Goal: Transaction & Acquisition: Purchase product/service

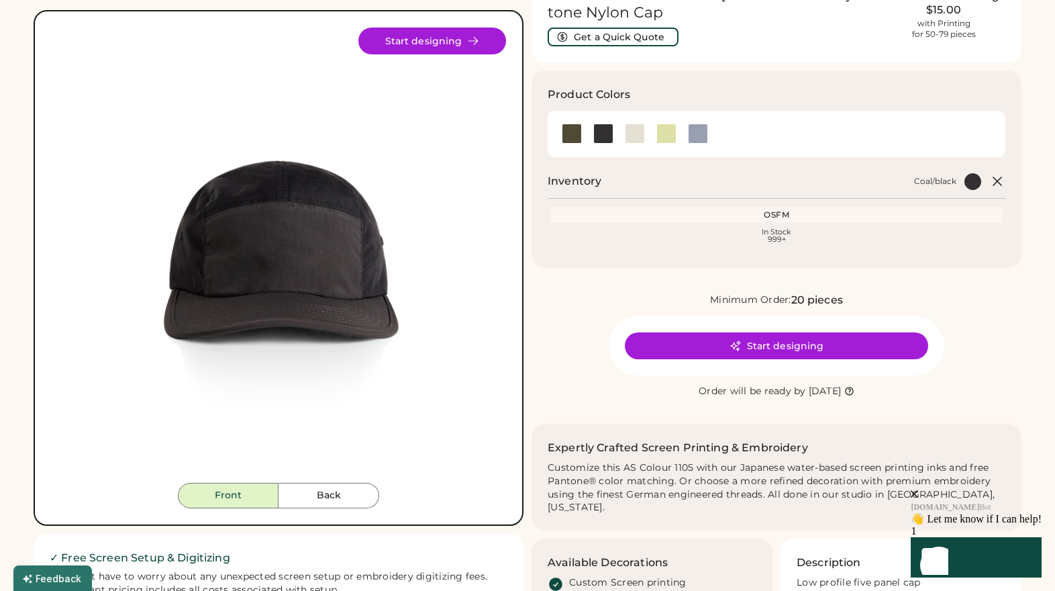
scroll to position [93, 0]
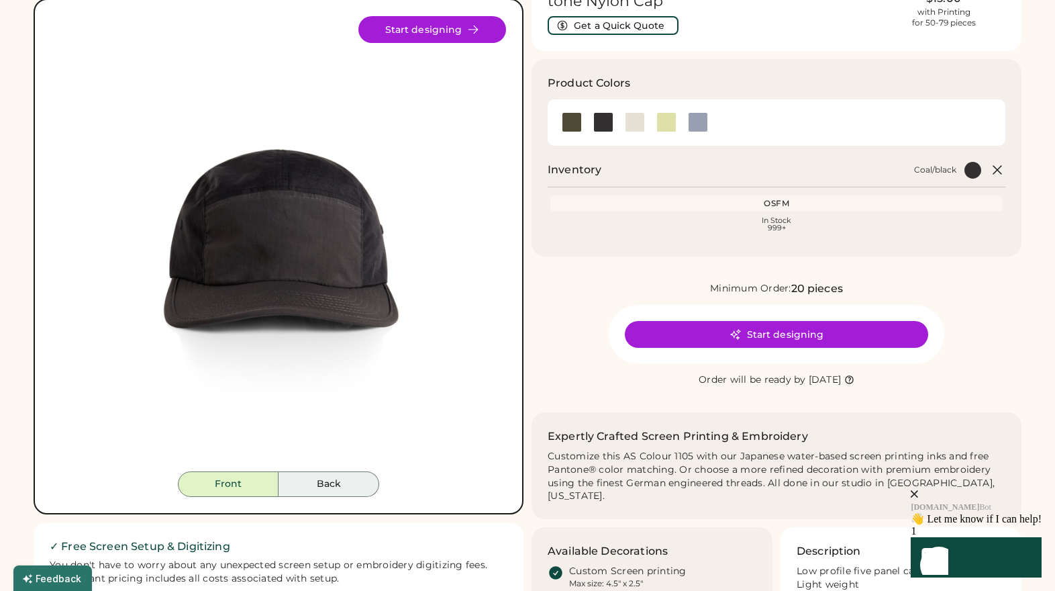
click at [343, 484] on button "Back" at bounding box center [329, 484] width 101 height 26
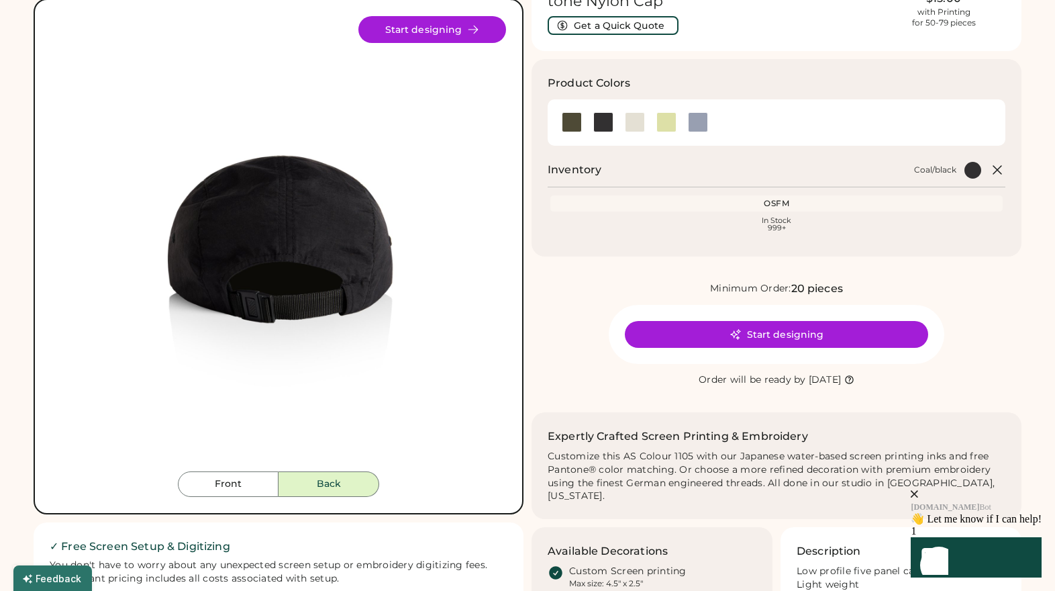
click at [246, 500] on div "Front Back Start designing" at bounding box center [279, 257] width 490 height 516
click at [245, 491] on button "Front" at bounding box center [228, 484] width 101 height 26
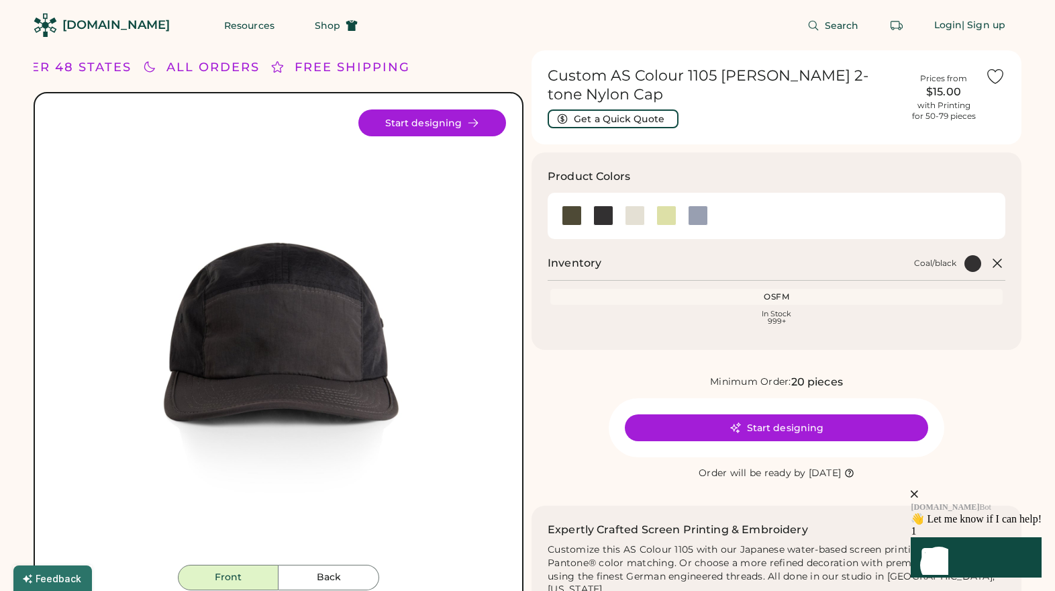
scroll to position [0, 0]
click at [315, 27] on span "Shop" at bounding box center [328, 25] width 26 height 9
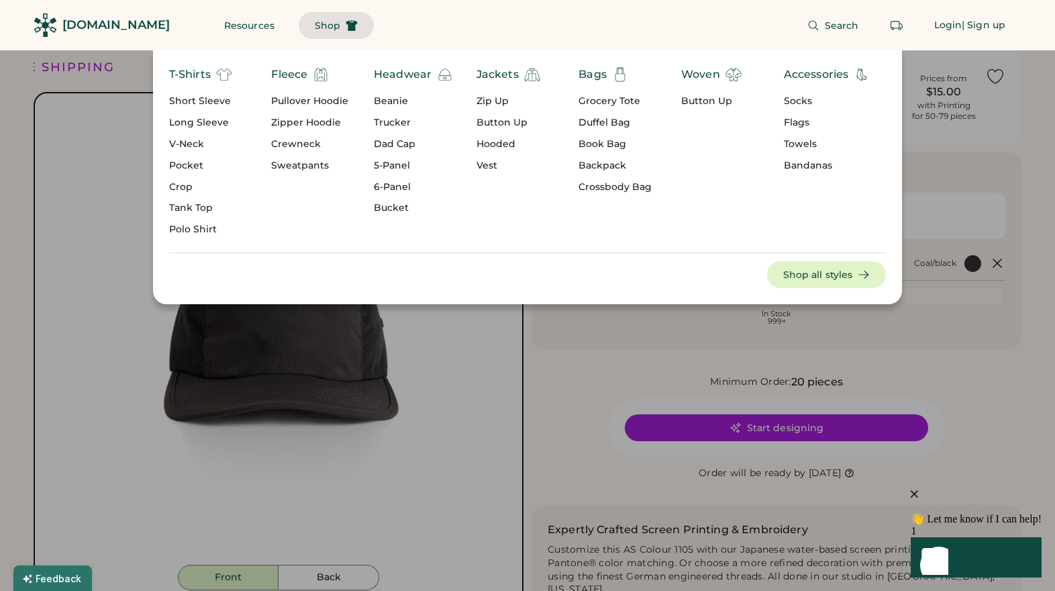
click at [395, 166] on div "5-Panel" at bounding box center [413, 165] width 79 height 13
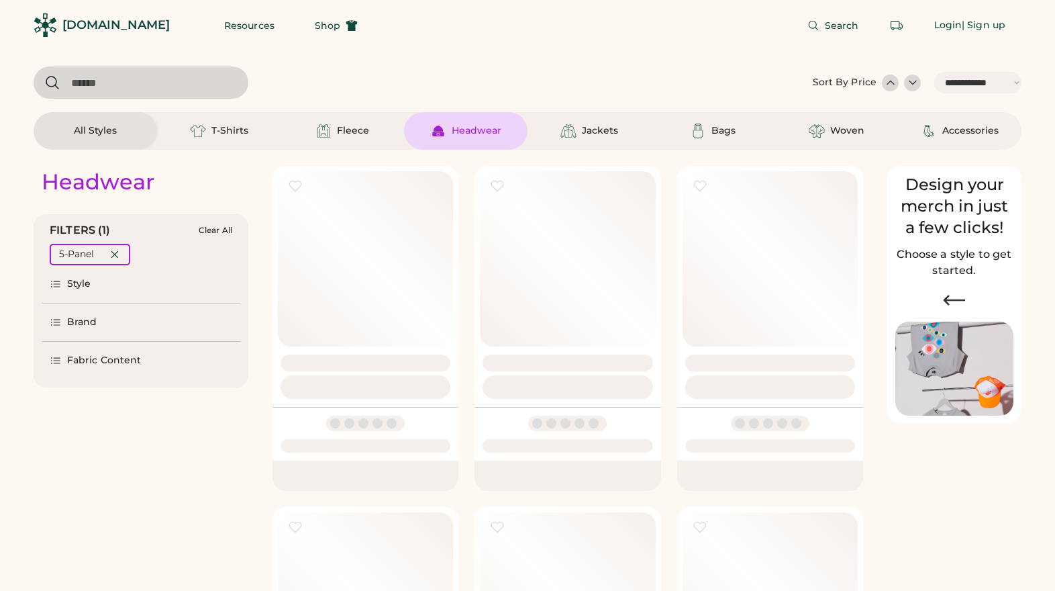
select select "*****"
select select "*"
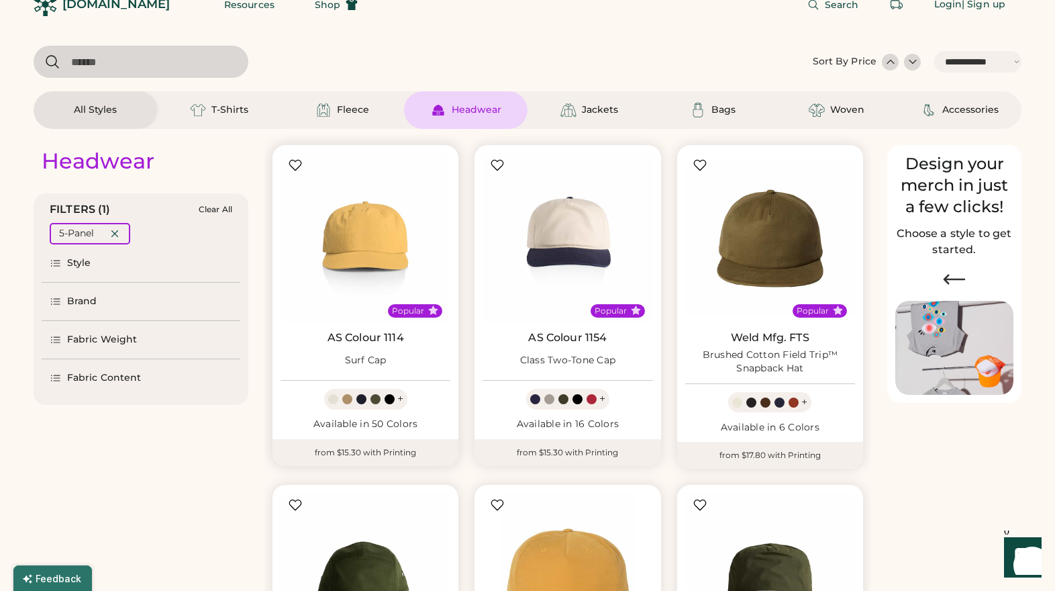
select select "*****"
select select "*"
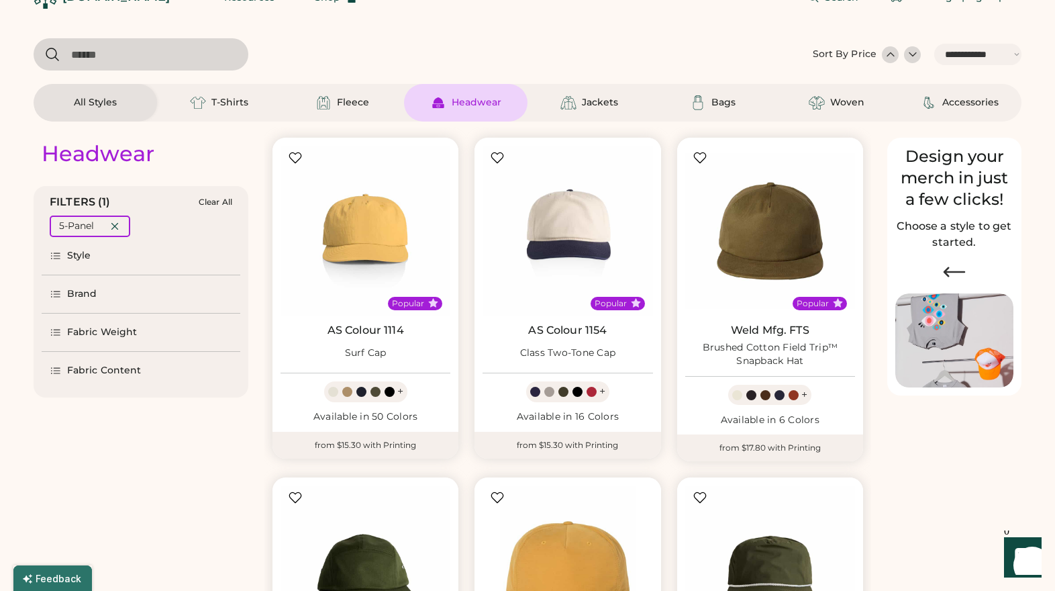
click at [132, 370] on div "Fabric Content" at bounding box center [104, 370] width 74 height 13
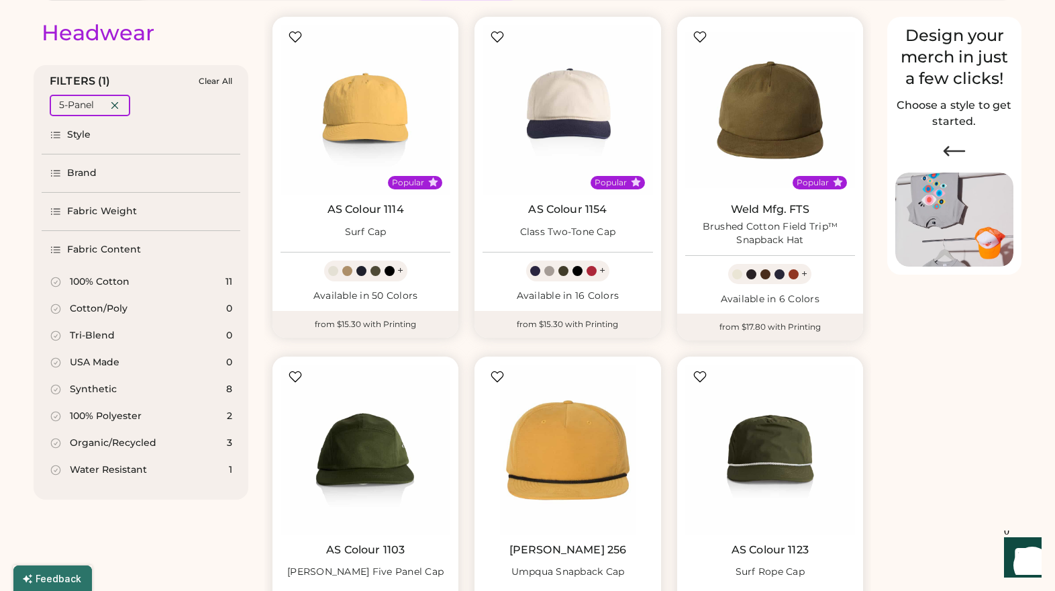
scroll to position [154, 0]
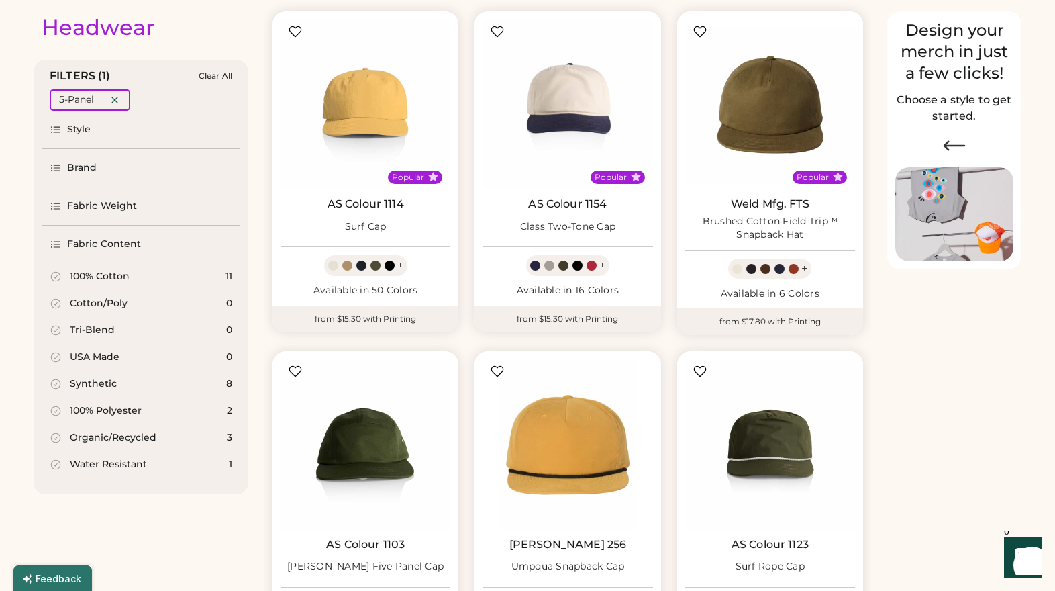
click at [91, 469] on div "Water Resistant" at bounding box center [108, 464] width 77 height 13
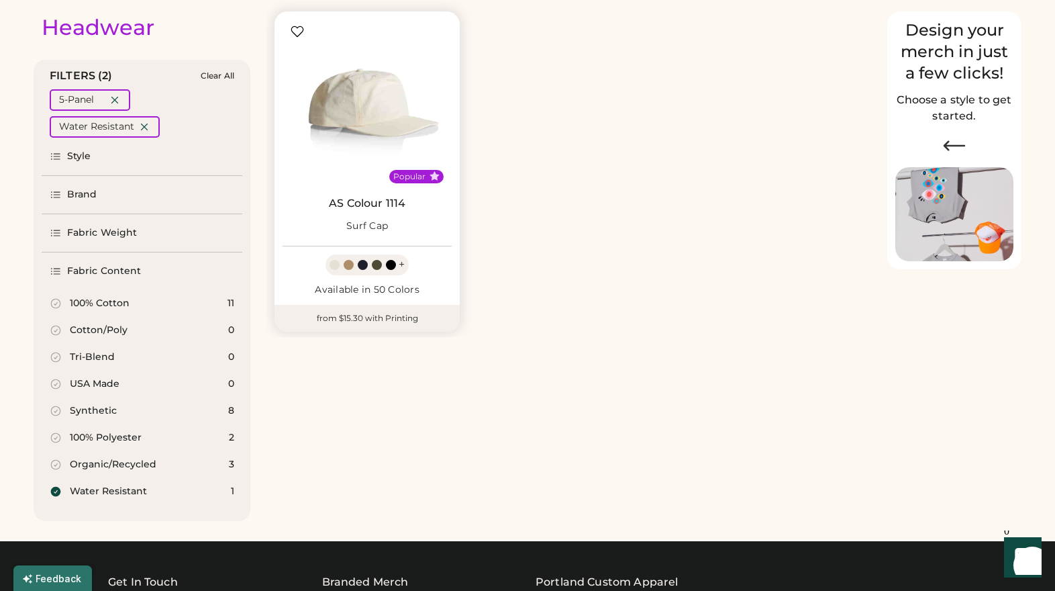
click at [380, 119] on img at bounding box center [367, 103] width 169 height 169
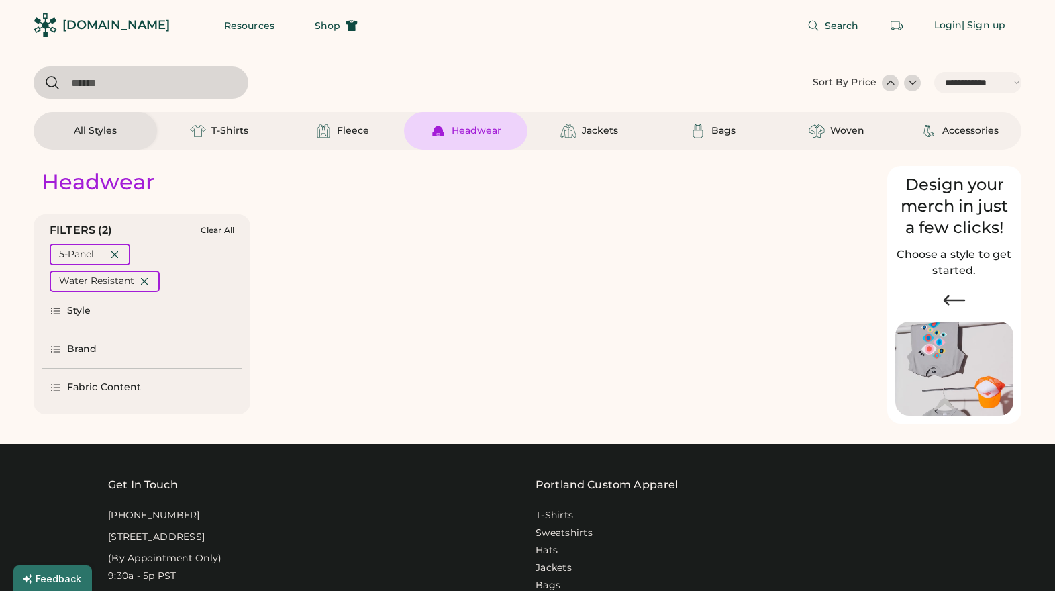
select select "*****"
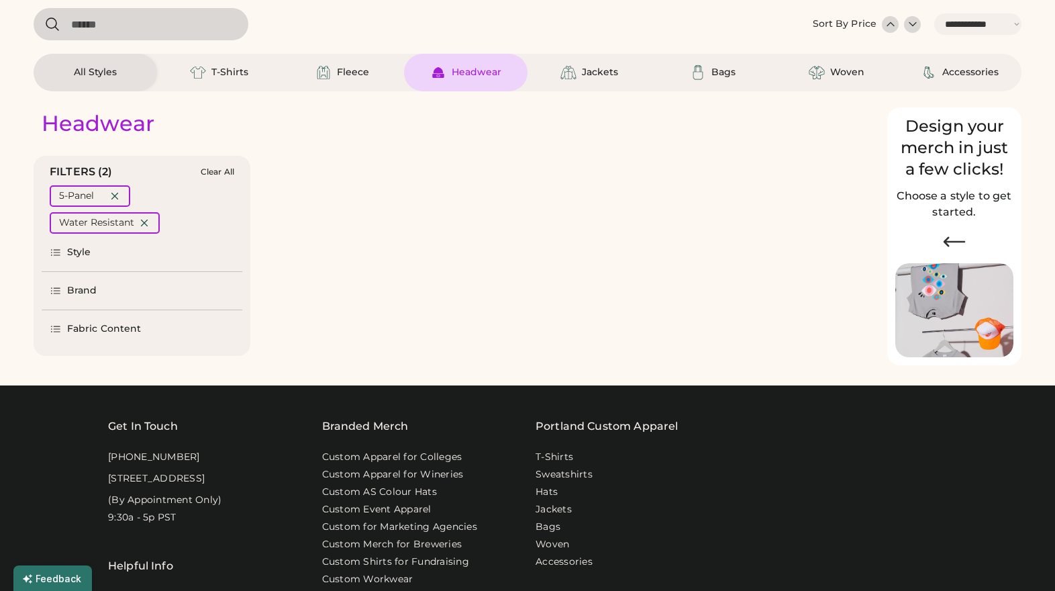
scroll to position [46, 0]
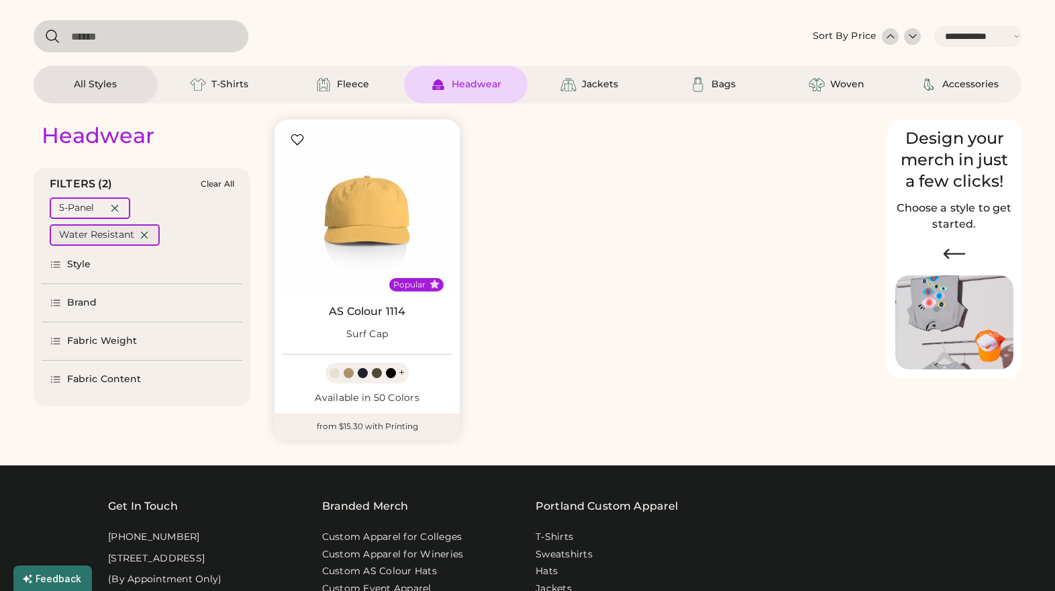
click at [146, 238] on icon at bounding box center [145, 235] width 6 height 6
select select "*"
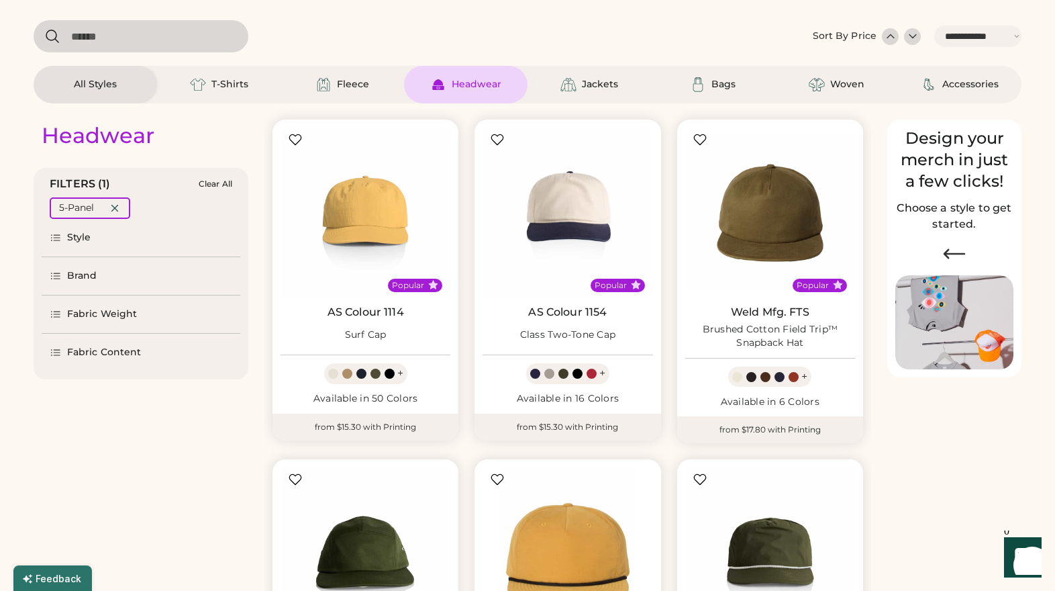
click at [92, 348] on div "Fabric Content" at bounding box center [104, 352] width 74 height 13
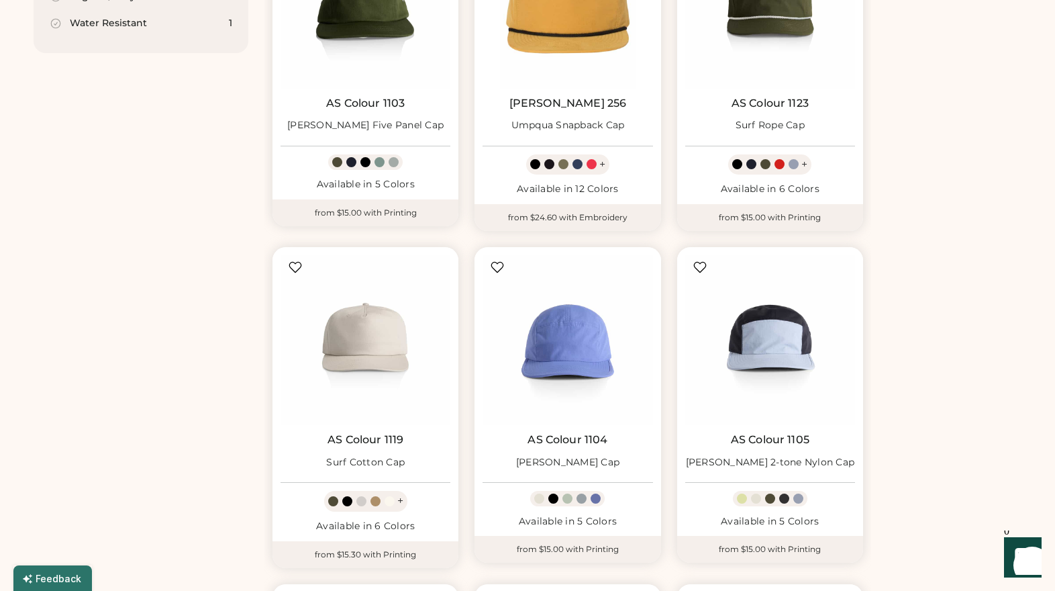
scroll to position [604, 0]
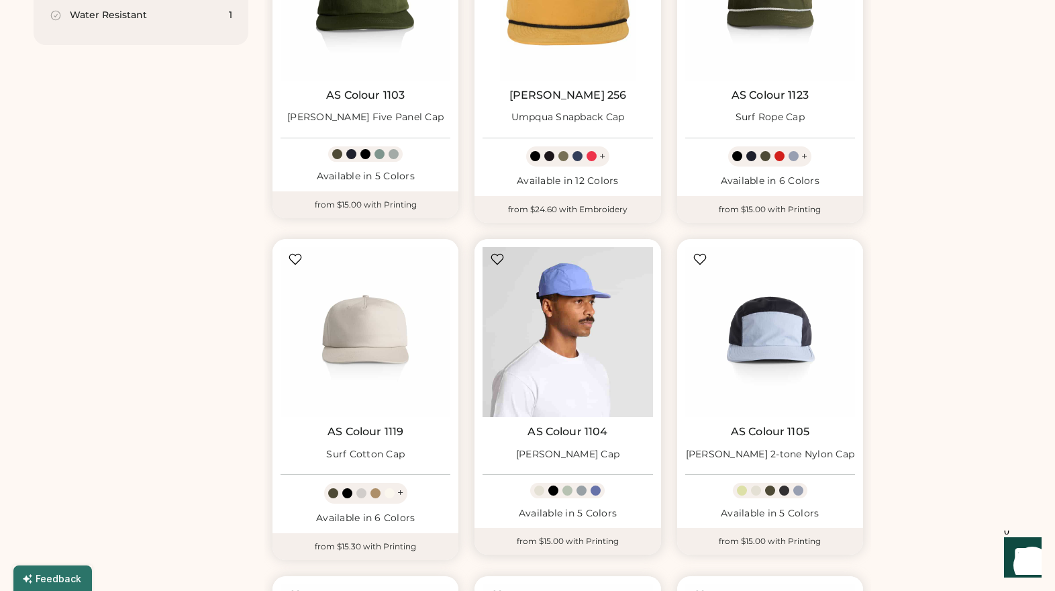
click at [581, 358] on img at bounding box center [568, 332] width 170 height 170
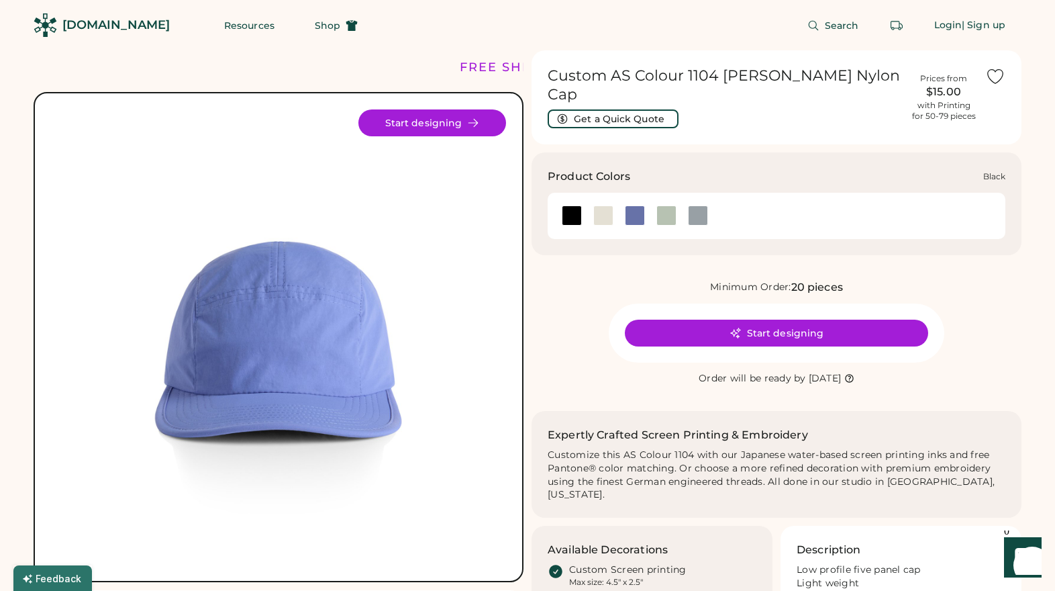
click at [567, 205] on div at bounding box center [572, 215] width 20 height 20
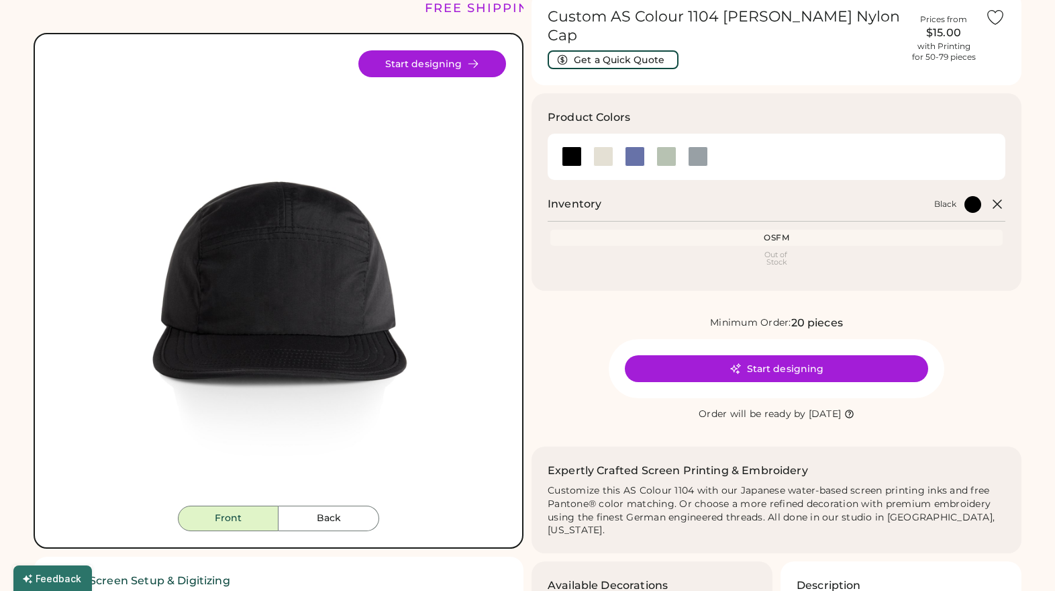
scroll to position [103, 0]
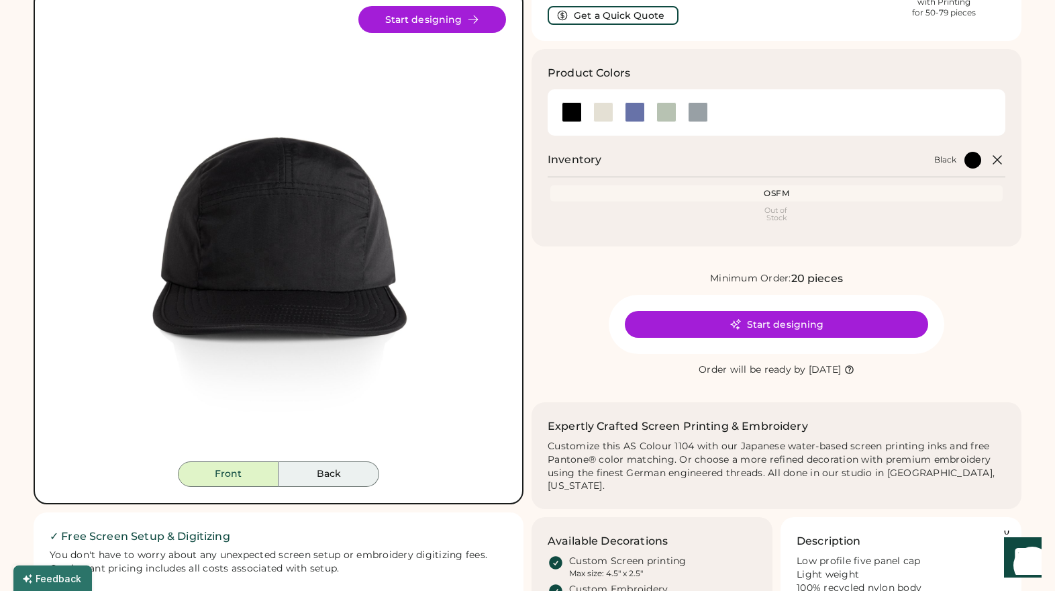
click at [349, 472] on button "Back" at bounding box center [329, 474] width 101 height 26
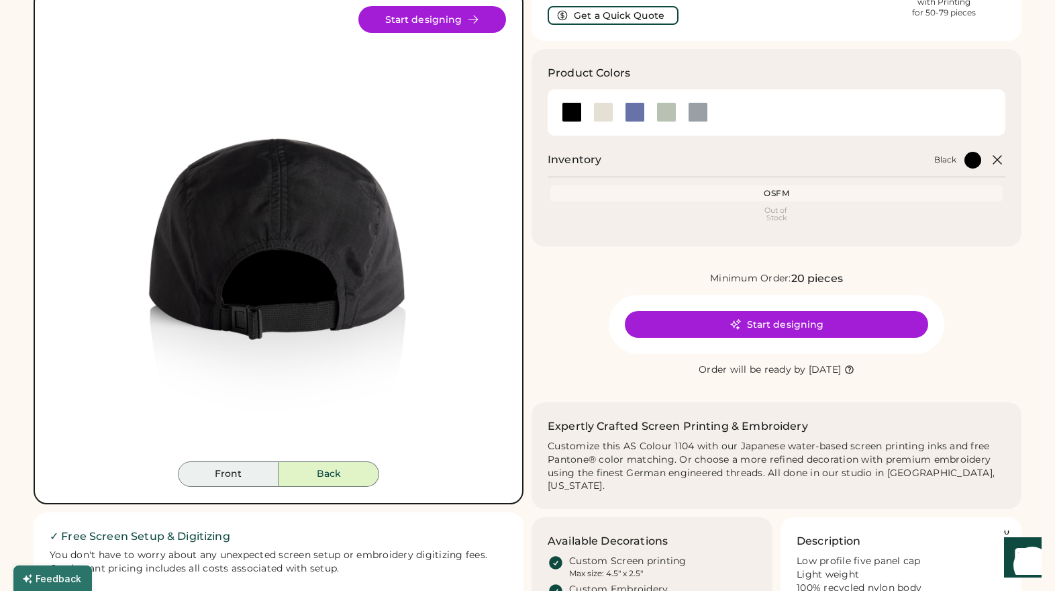
click at [220, 477] on button "Front" at bounding box center [228, 474] width 101 height 26
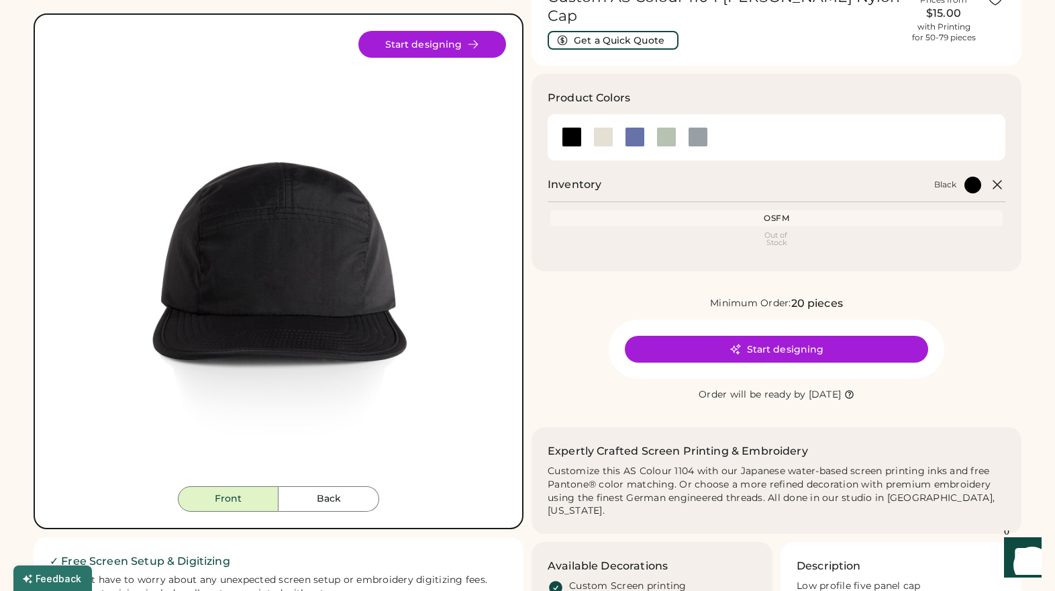
scroll to position [76, 0]
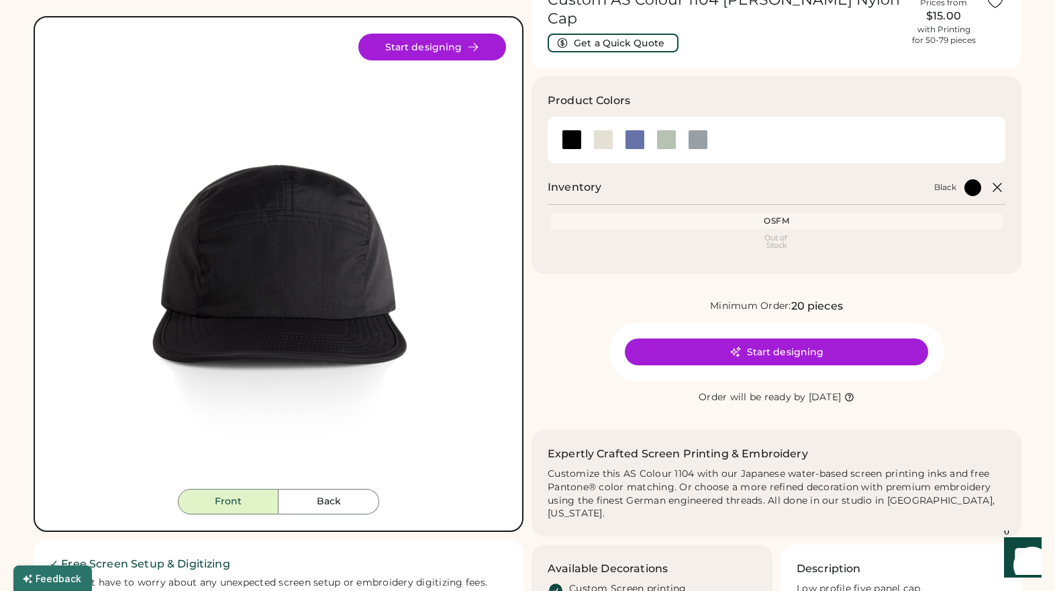
click at [746, 213] on div "OSFM" at bounding box center [777, 221] width 453 height 16
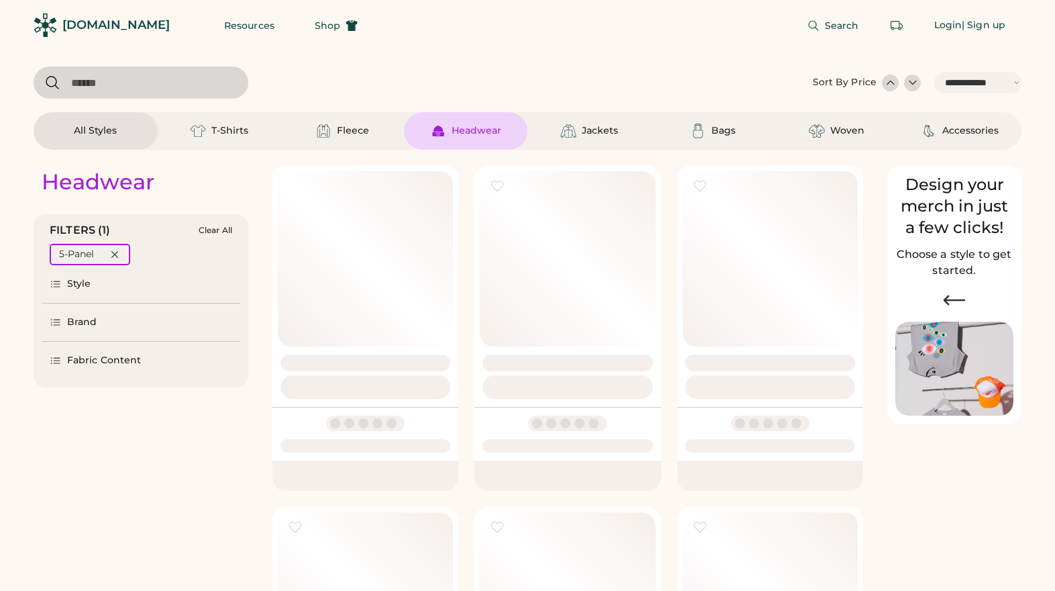
select select "*****"
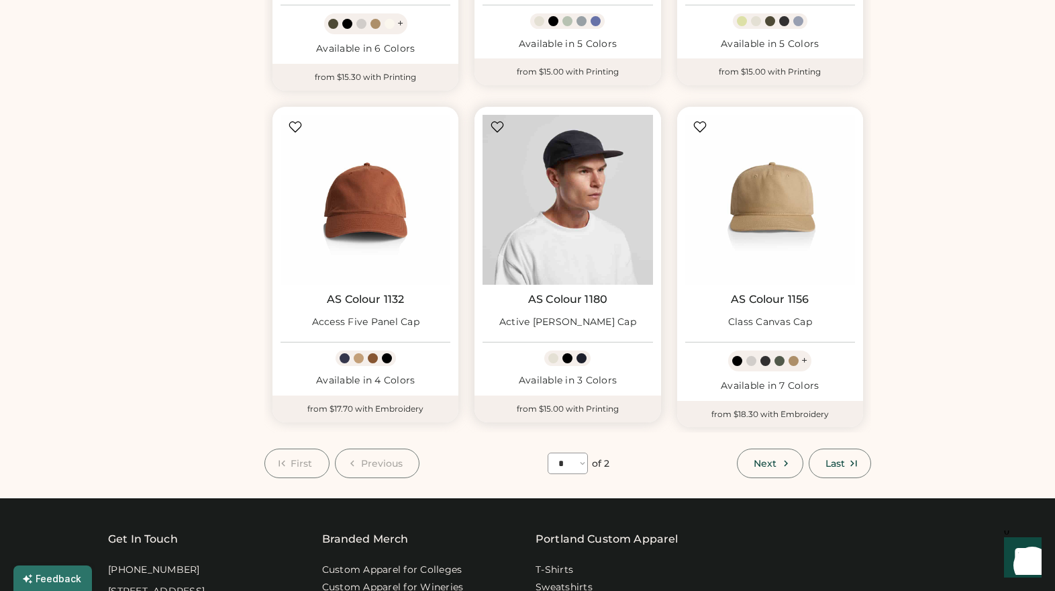
scroll to position [1075, 0]
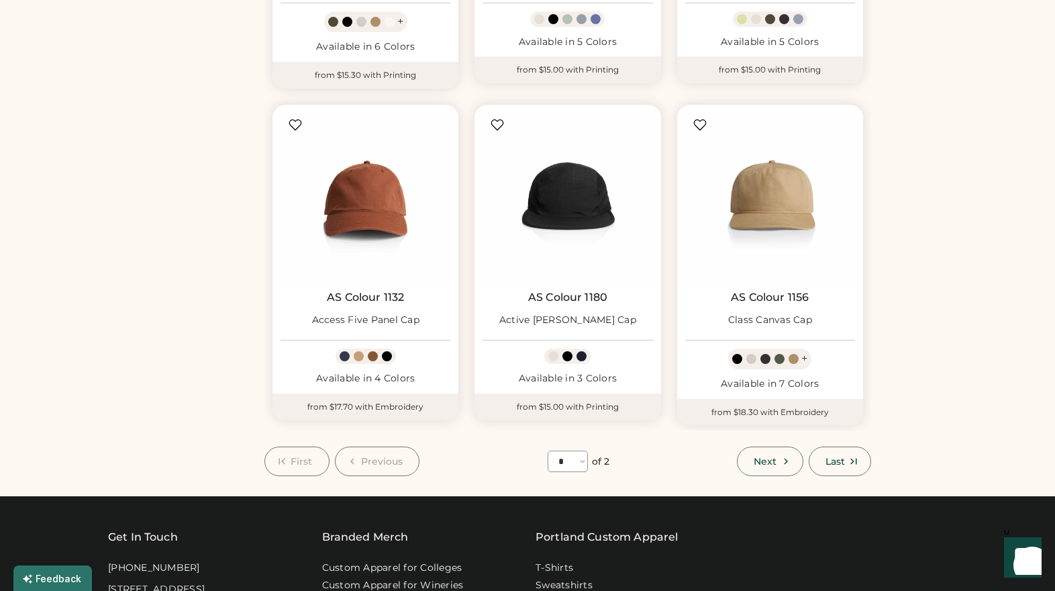
click at [759, 457] on span "Next" at bounding box center [765, 461] width 23 height 9
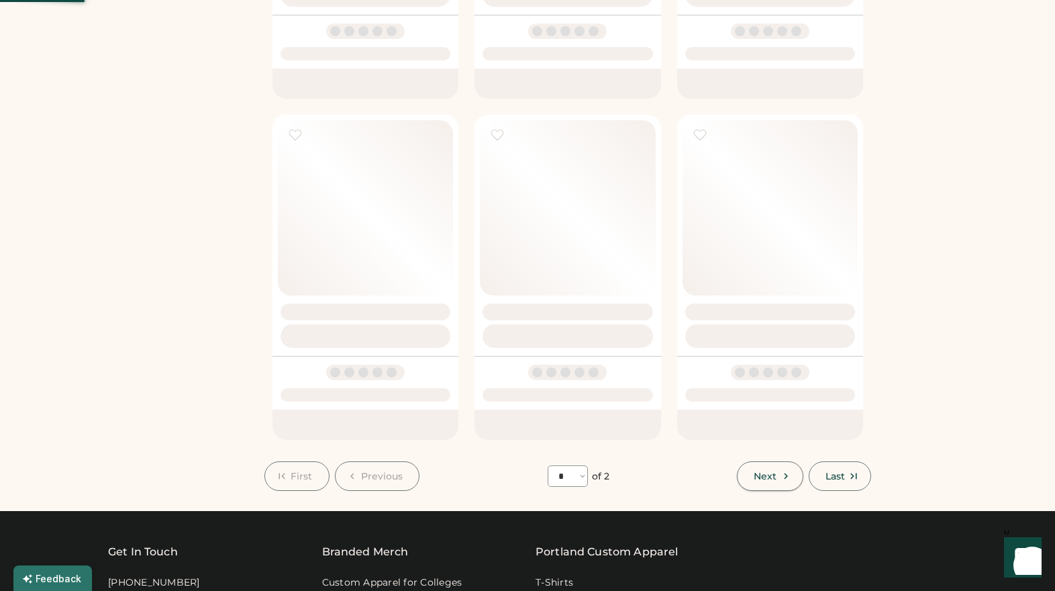
select select "*"
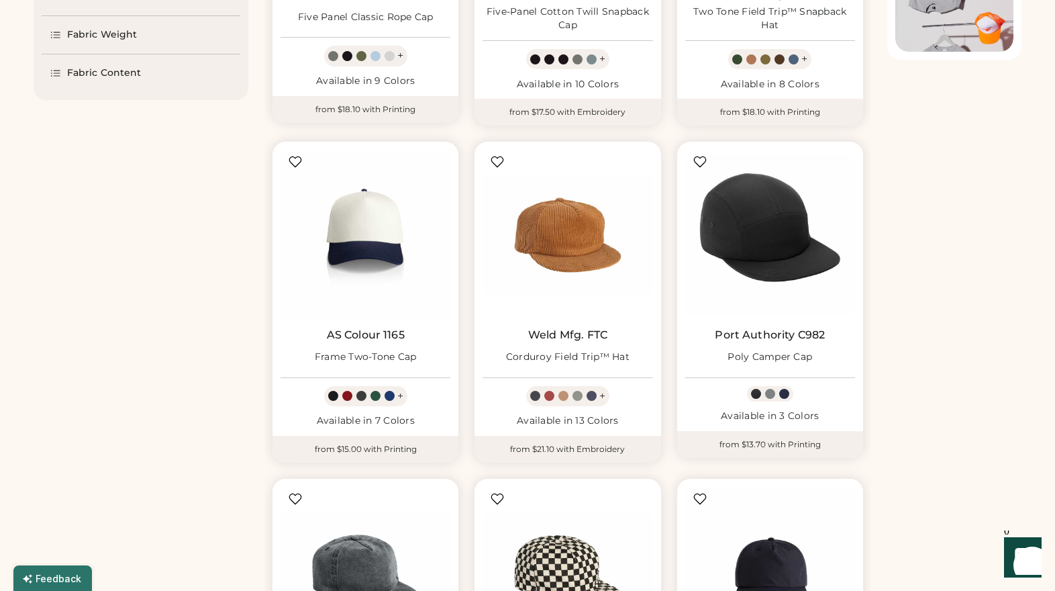
scroll to position [368, 0]
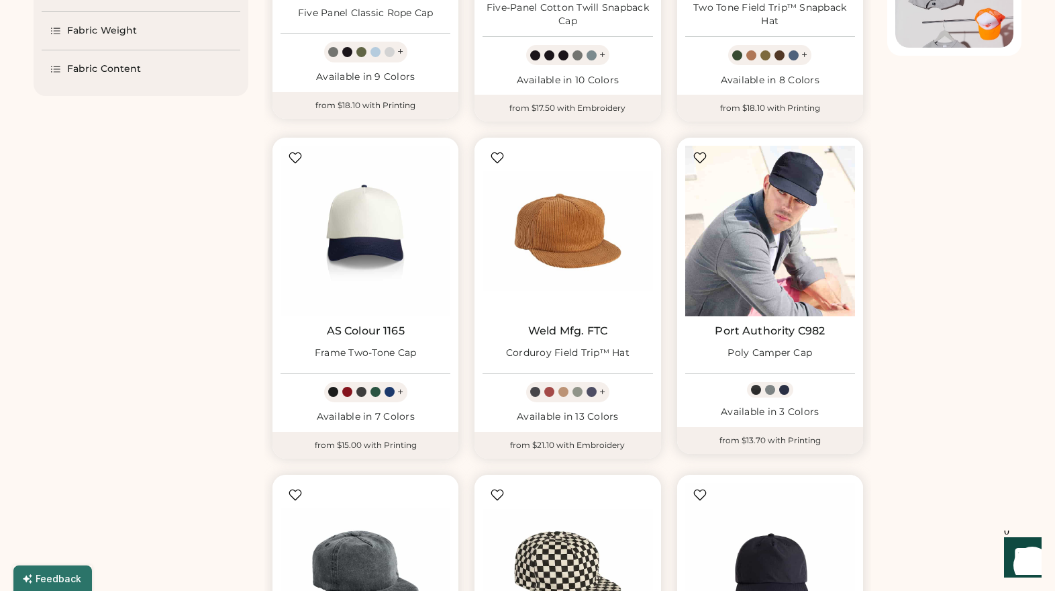
select select "*****"
select select "*"
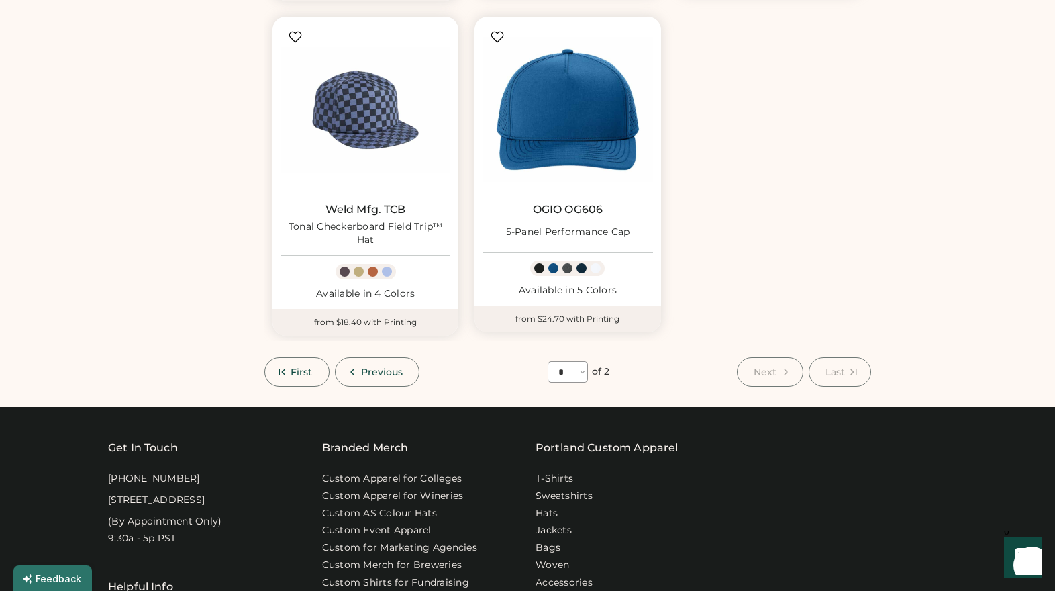
scroll to position [1163, 0]
click at [352, 369] on icon at bounding box center [352, 372] width 12 height 12
select select "*"
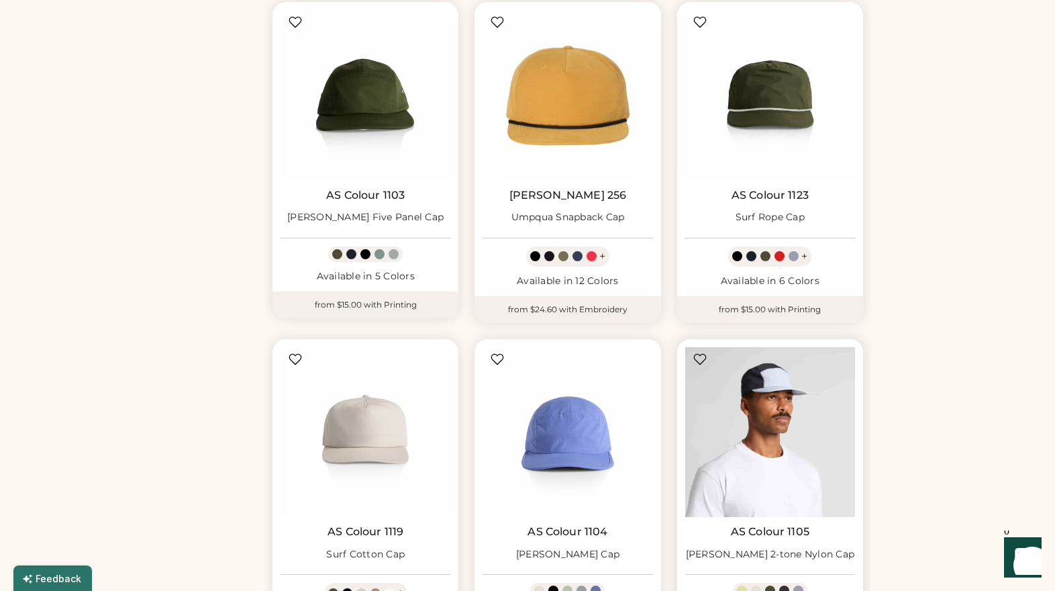
scroll to position [369, 0]
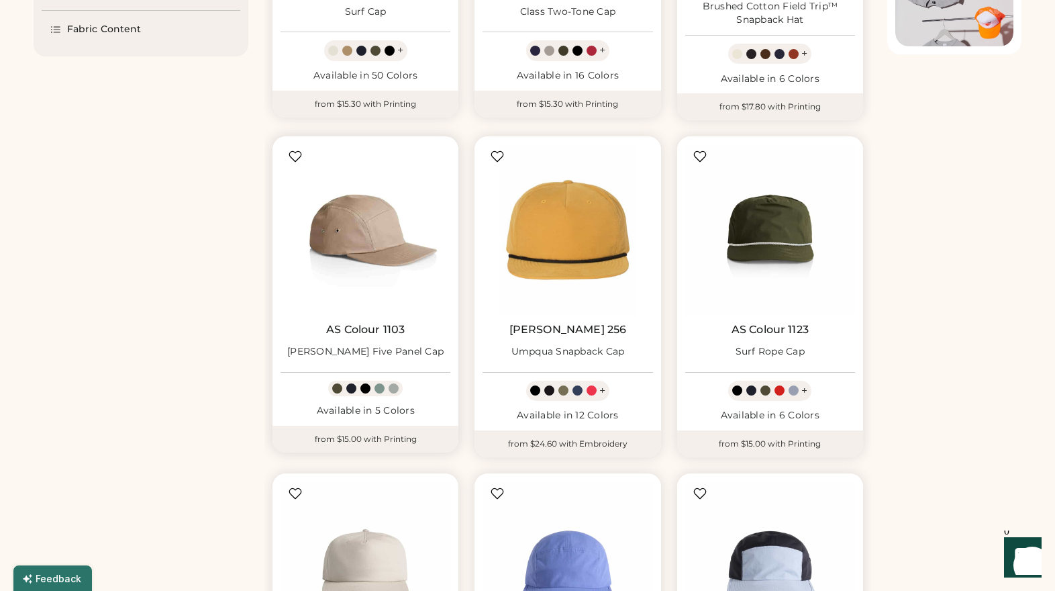
click at [366, 283] on img at bounding box center [366, 229] width 170 height 170
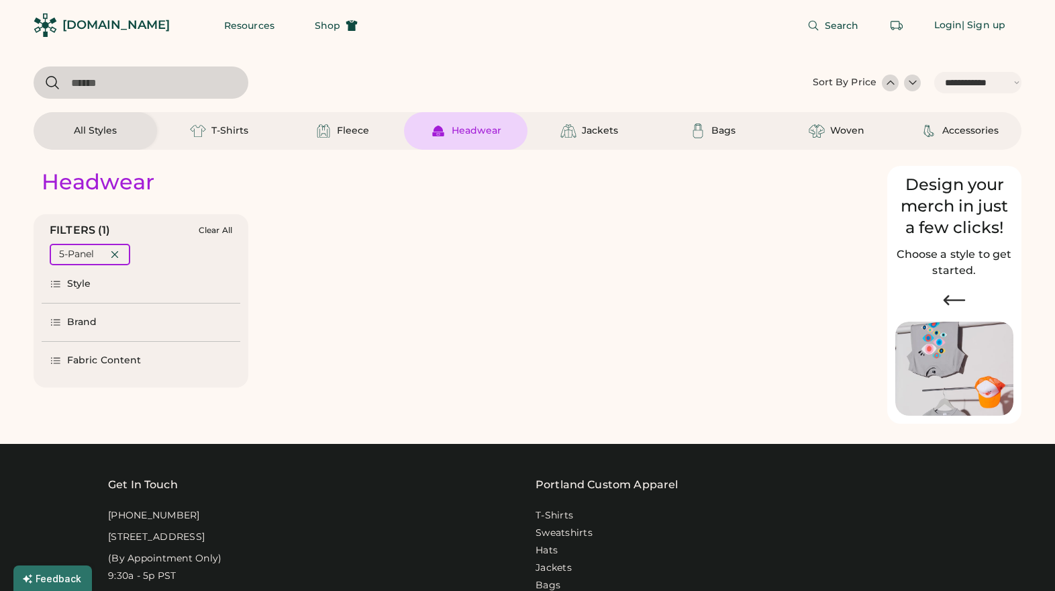
select select "*****"
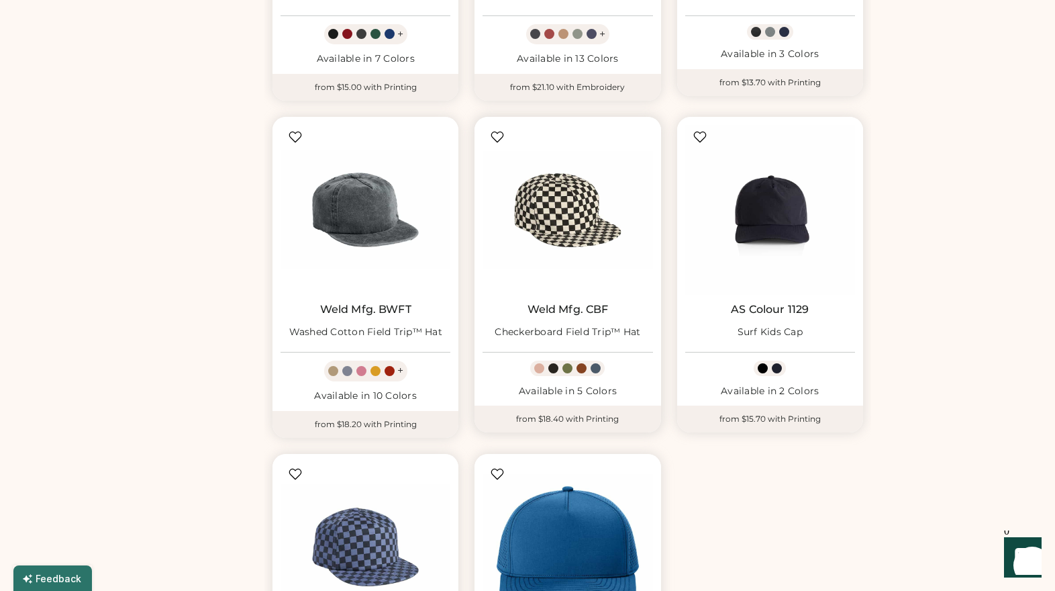
scroll to position [1303, 0]
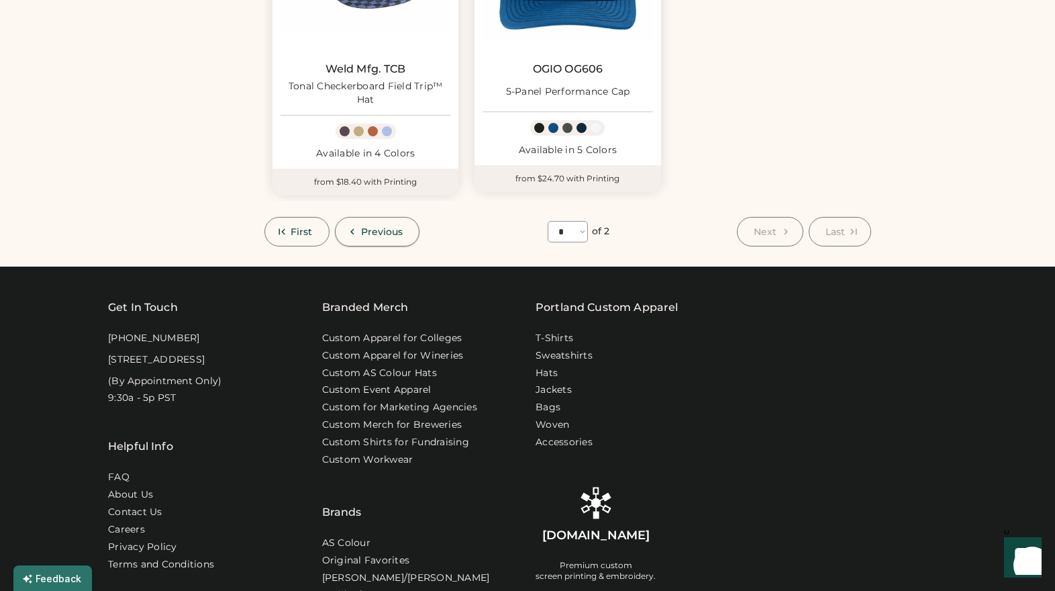
click at [358, 228] on button "Previous" at bounding box center [377, 232] width 85 height 30
select select "*"
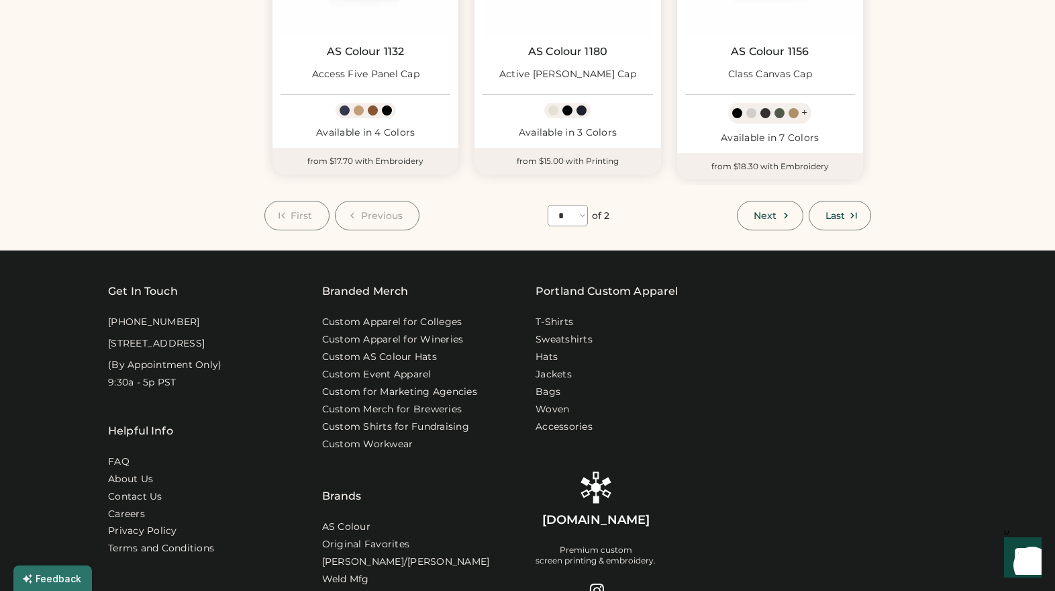
scroll to position [1322, 0]
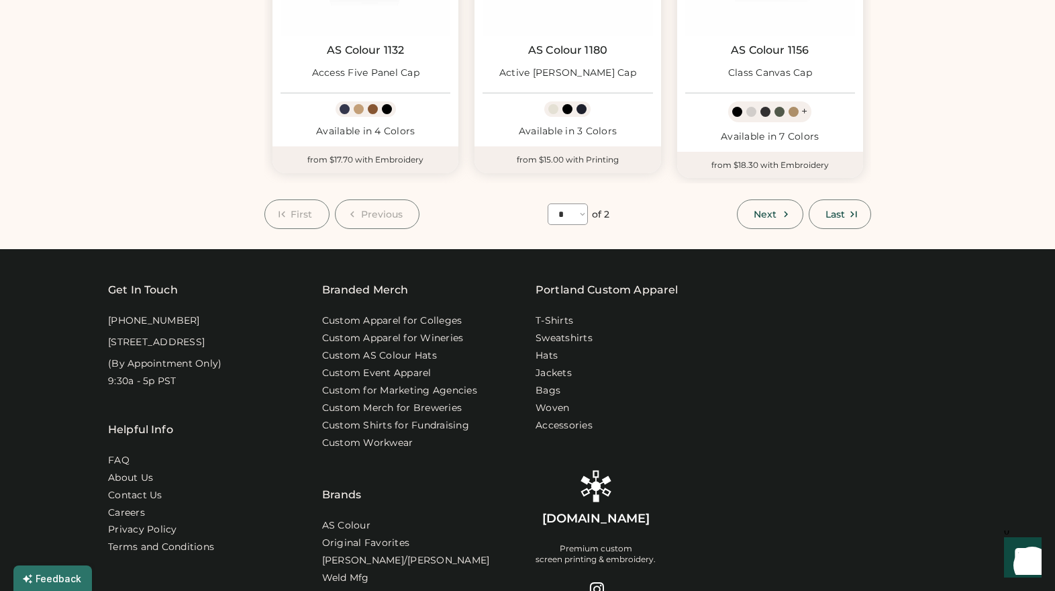
select select "*****"
select select "*"
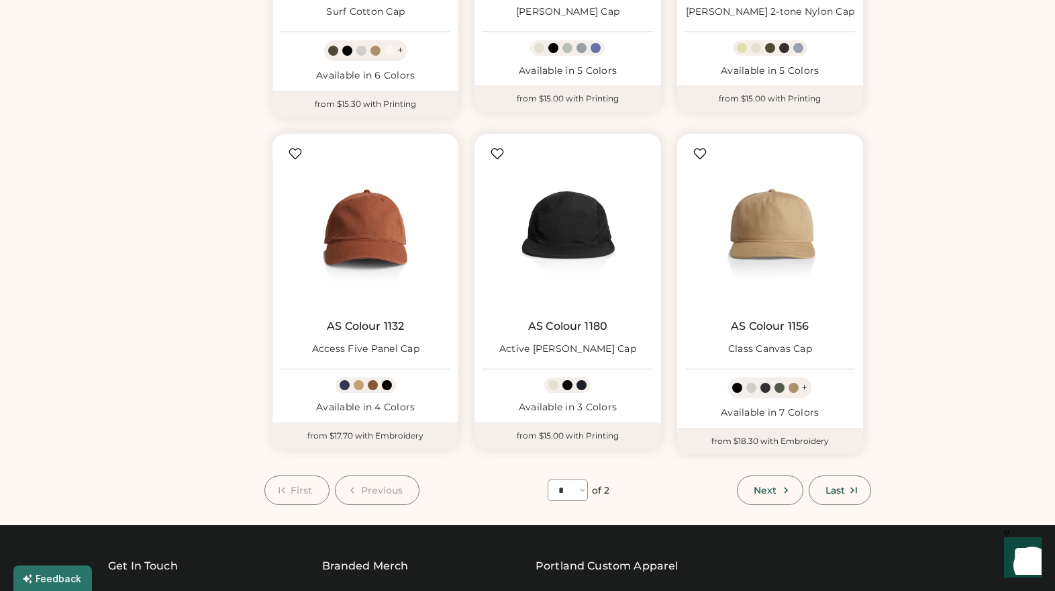
scroll to position [950, 0]
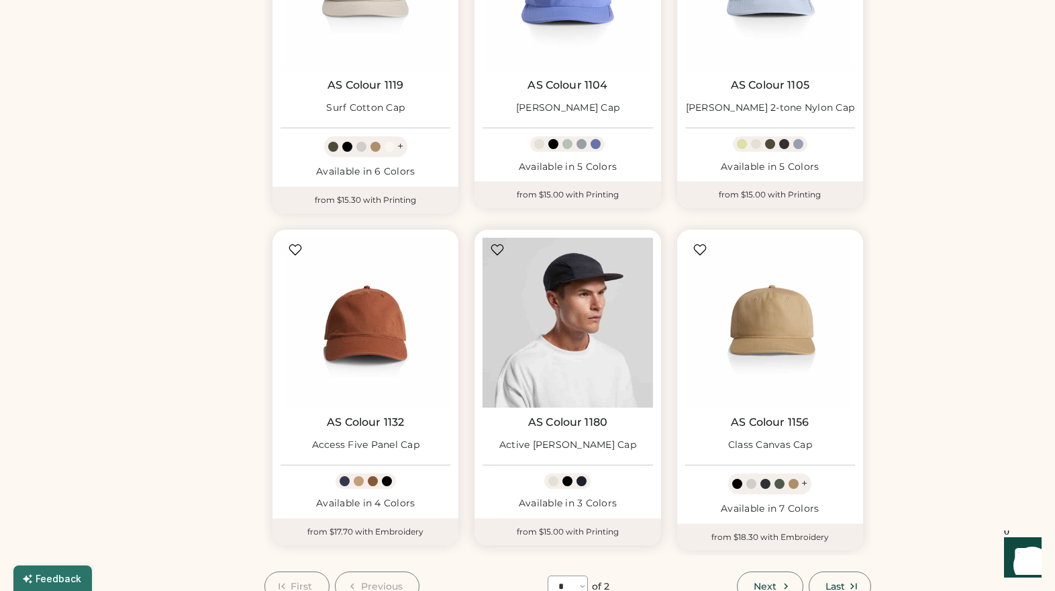
click at [551, 393] on img at bounding box center [568, 323] width 170 height 170
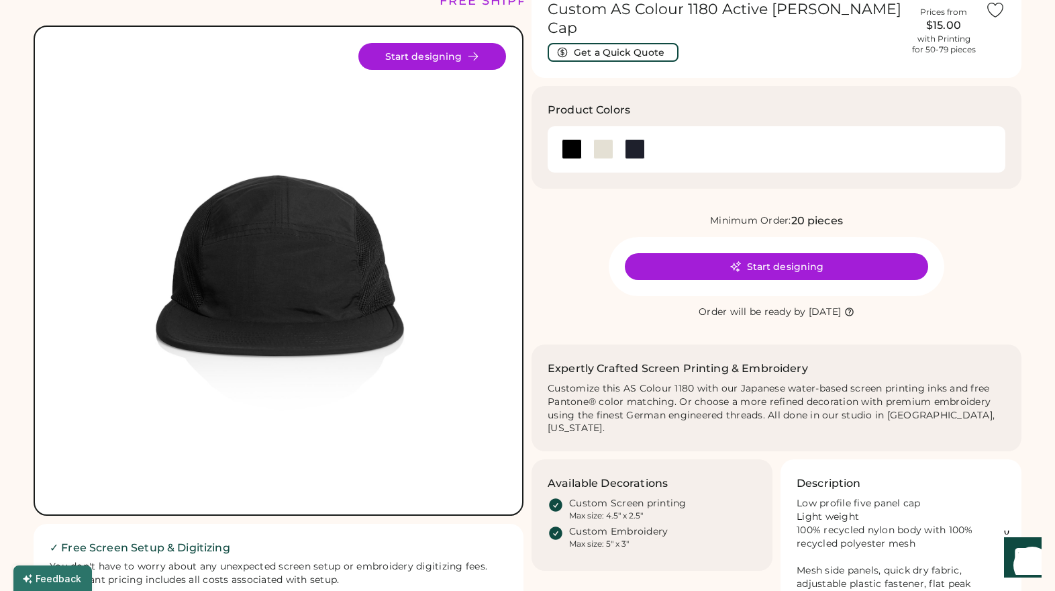
scroll to position [68, 0]
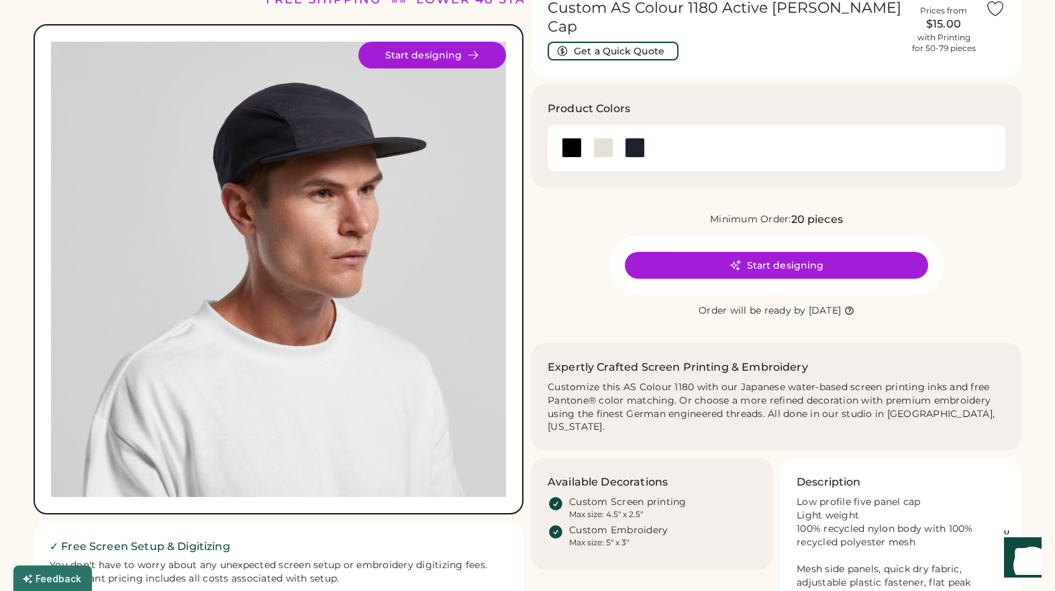
click at [444, 252] on img at bounding box center [278, 269] width 455 height 455
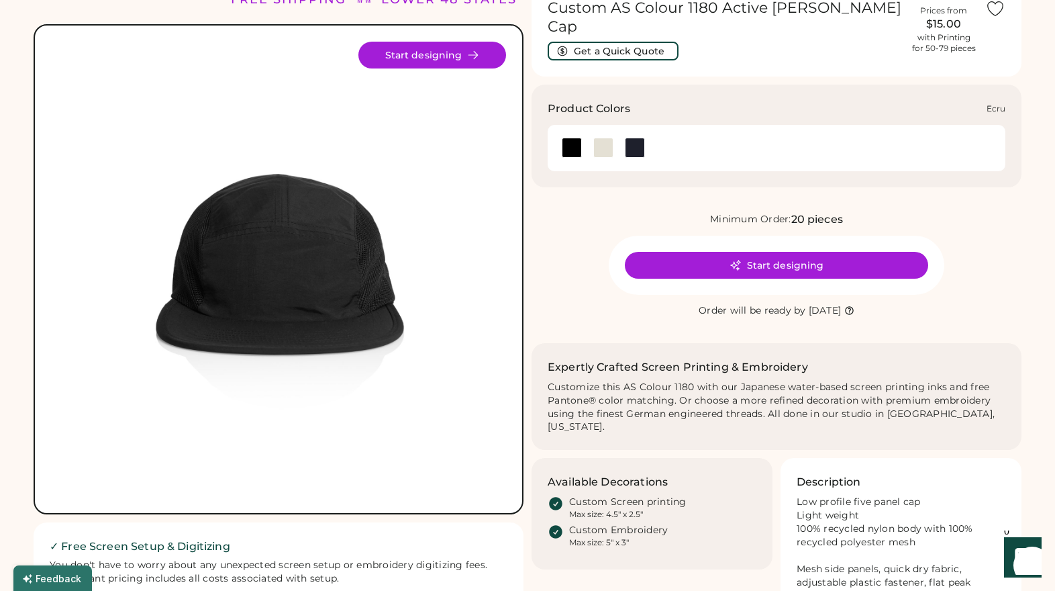
click at [602, 138] on div at bounding box center [604, 148] width 20 height 20
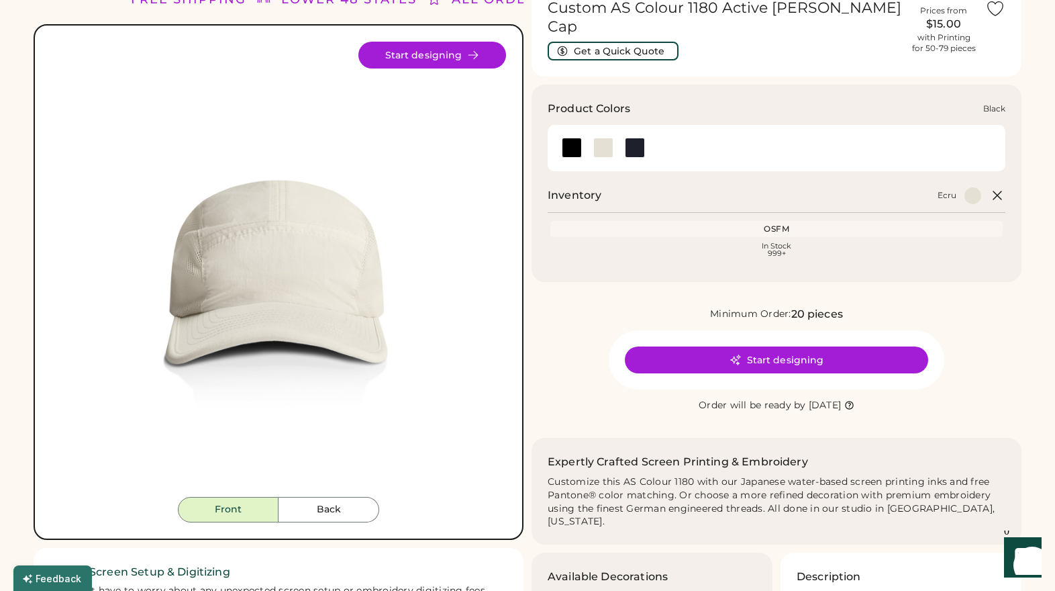
click at [567, 138] on div at bounding box center [572, 148] width 20 height 20
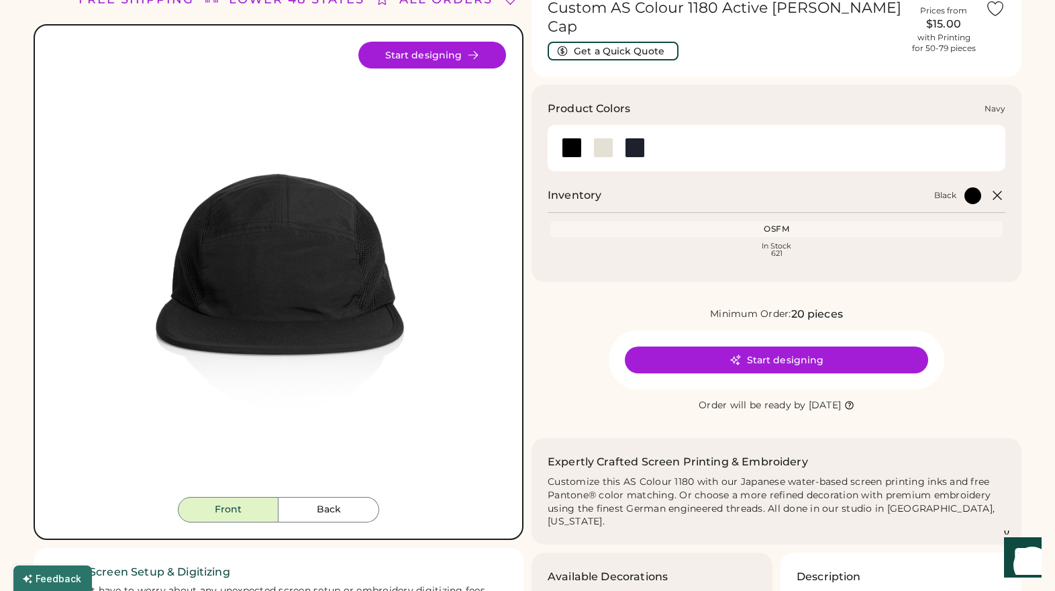
click at [633, 138] on div at bounding box center [635, 148] width 20 height 20
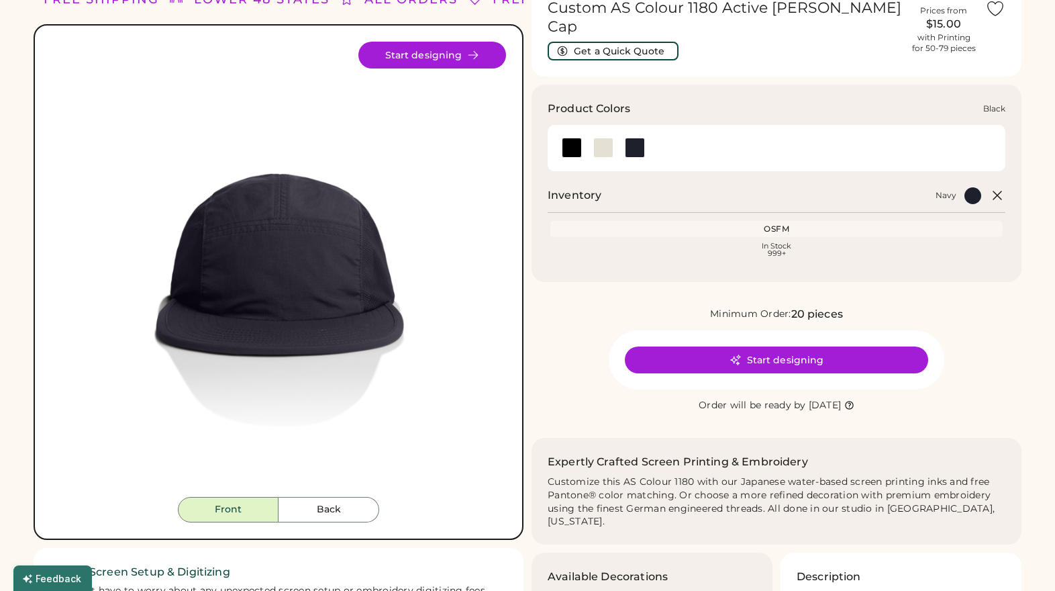
click at [569, 138] on div at bounding box center [572, 148] width 20 height 20
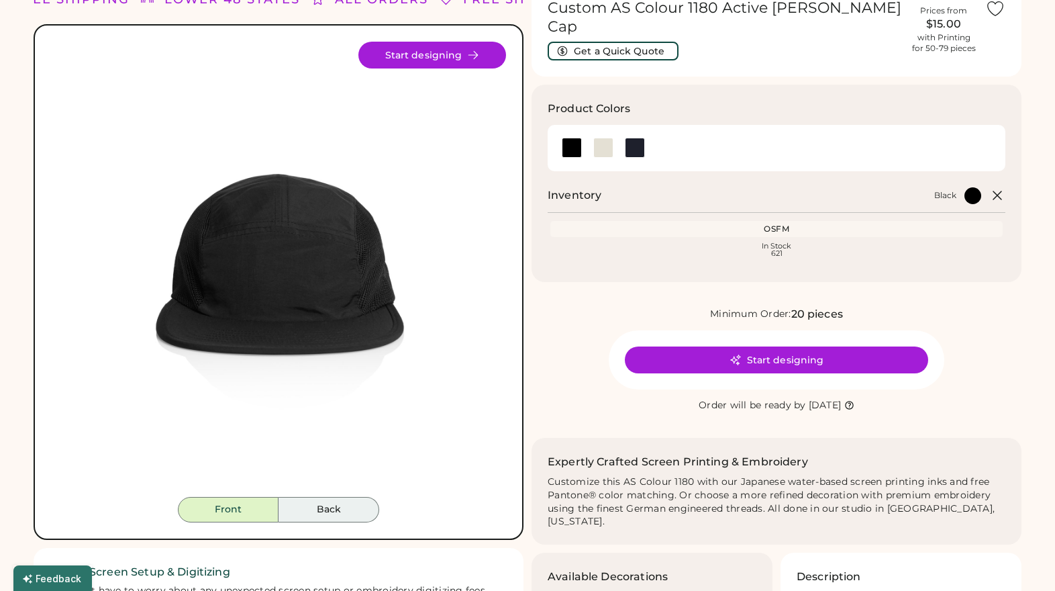
click at [311, 520] on button "Back" at bounding box center [329, 510] width 101 height 26
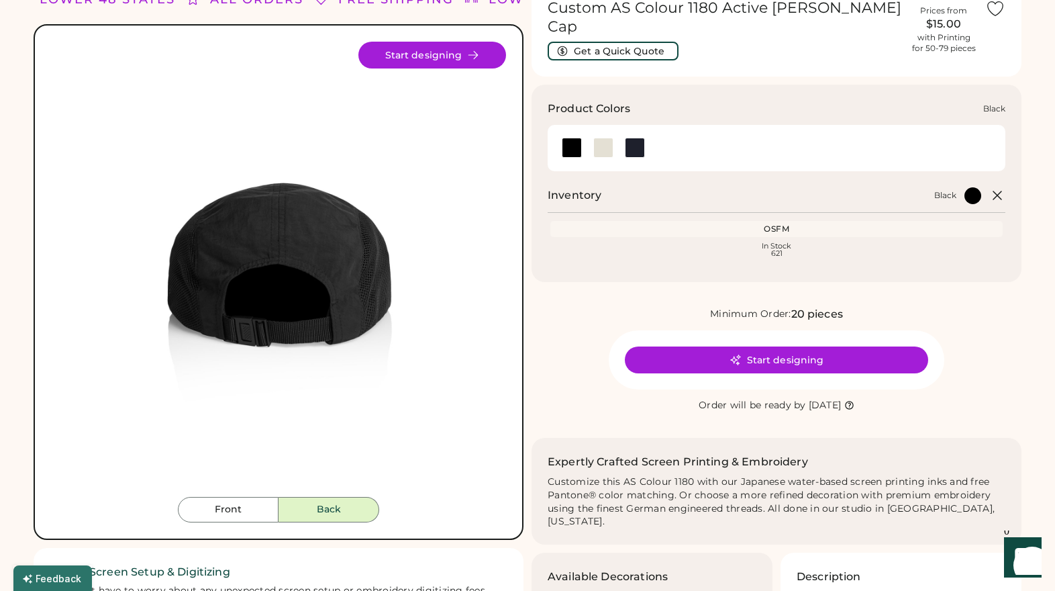
click at [571, 138] on div at bounding box center [572, 148] width 20 height 20
click at [566, 138] on div at bounding box center [572, 148] width 20 height 20
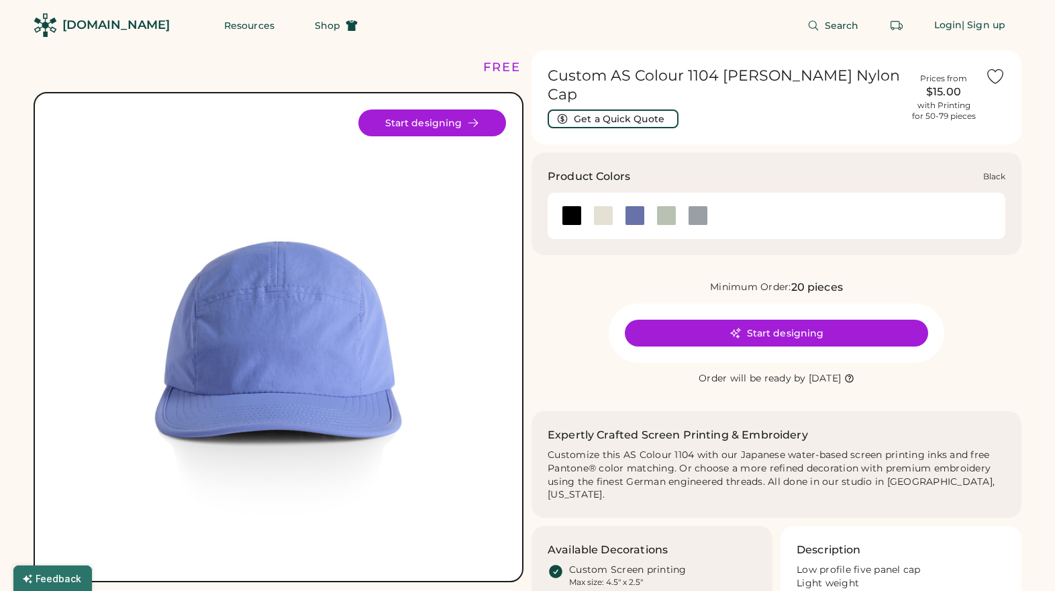
click at [573, 205] on div at bounding box center [572, 215] width 20 height 20
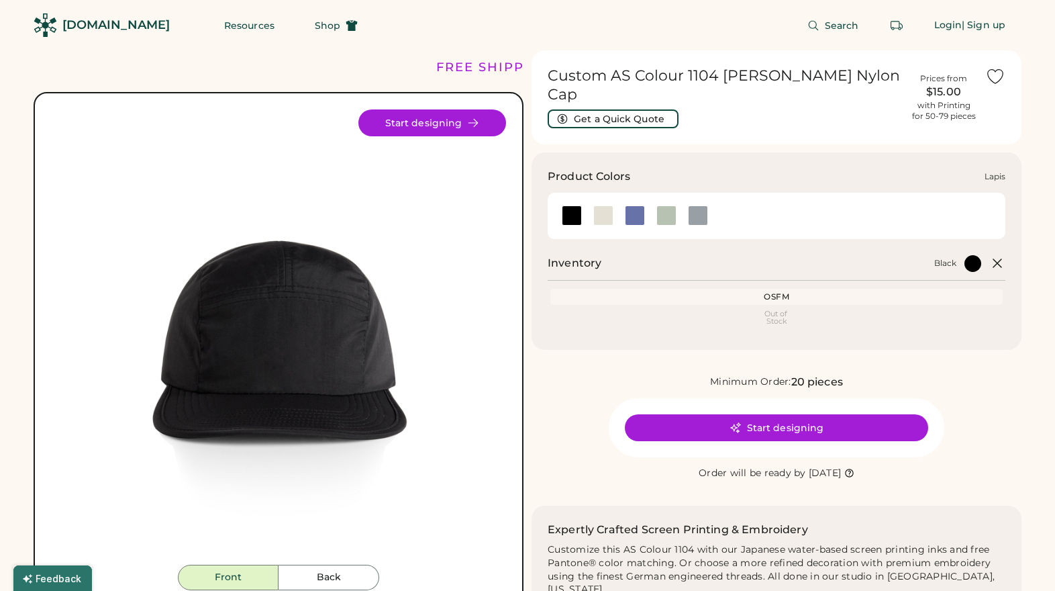
click at [633, 205] on div at bounding box center [635, 215] width 20 height 20
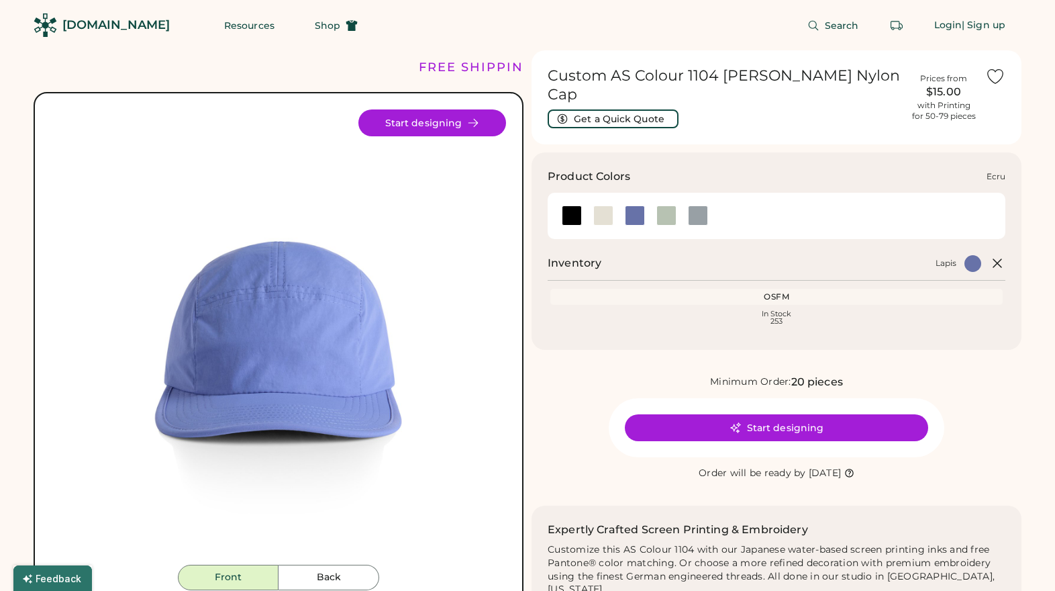
click at [608, 205] on div at bounding box center [604, 215] width 20 height 20
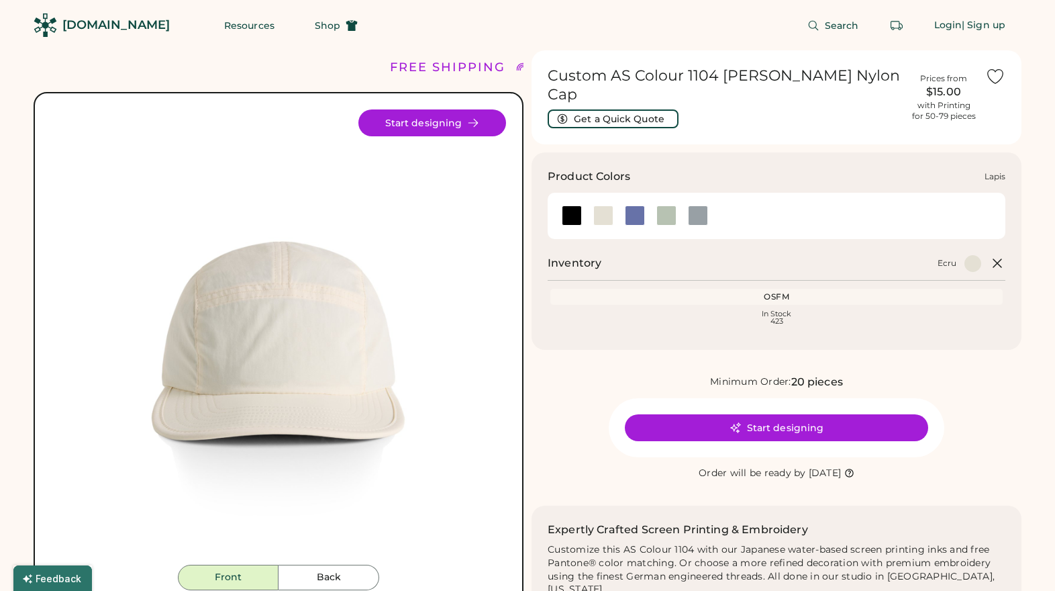
click at [624, 206] on div at bounding box center [635, 215] width 32 height 20
click at [630, 205] on div at bounding box center [635, 215] width 20 height 20
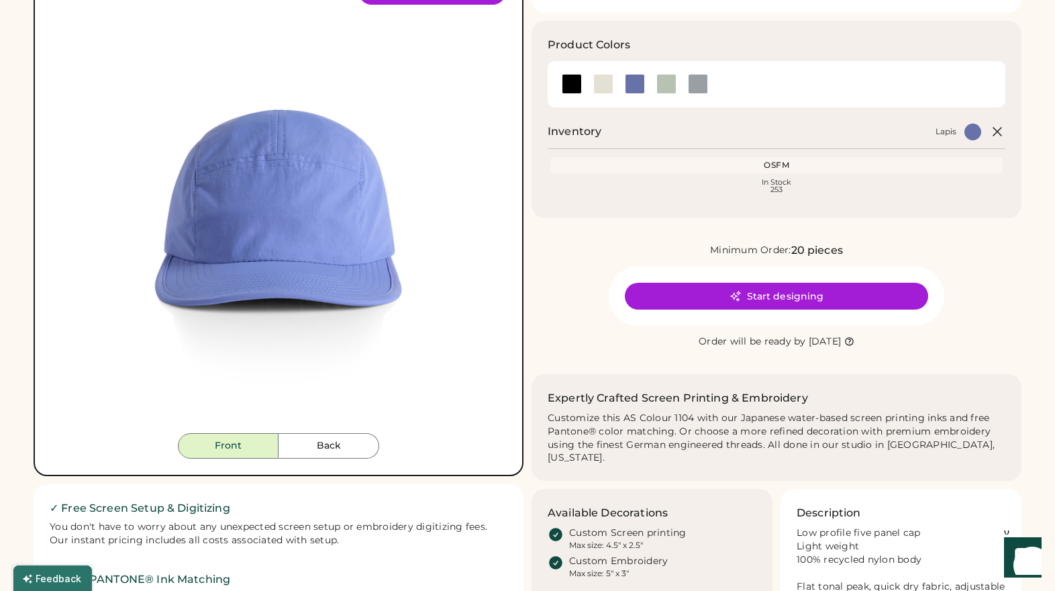
scroll to position [141, 0]
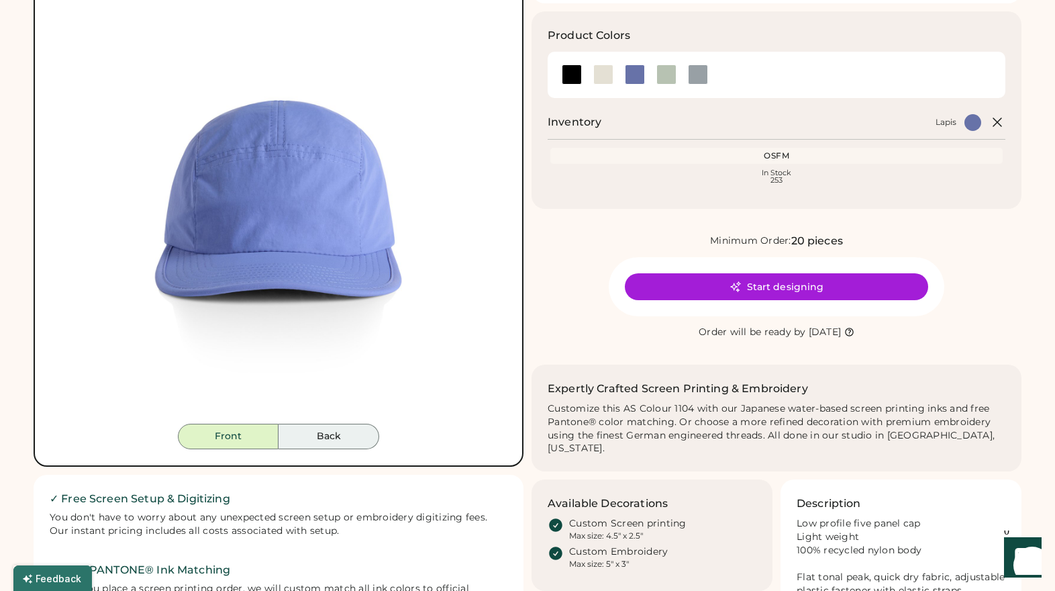
click at [330, 444] on button "Back" at bounding box center [329, 437] width 101 height 26
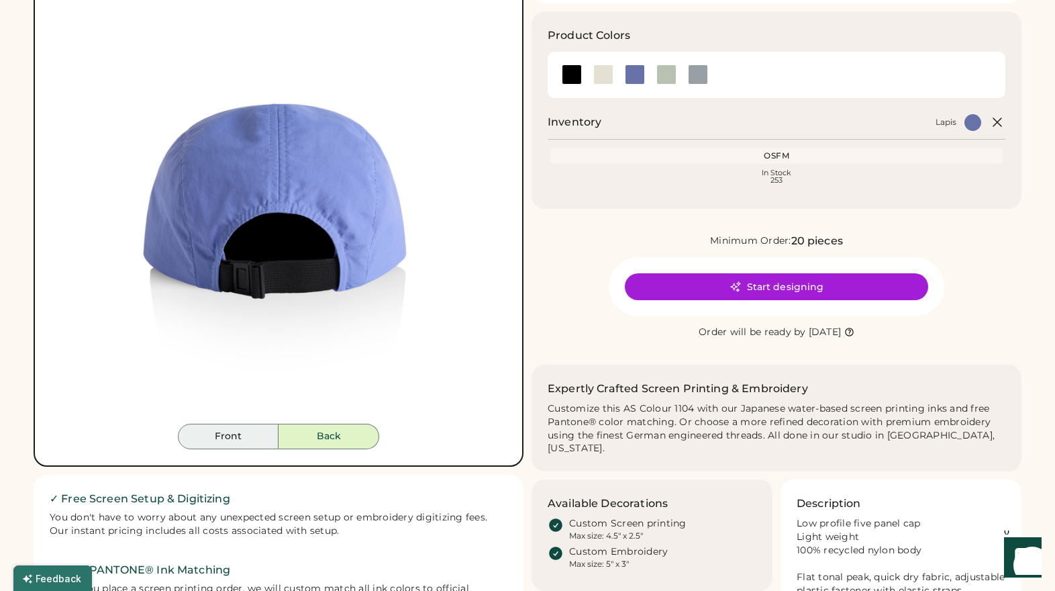
click at [267, 438] on button "Front" at bounding box center [228, 437] width 101 height 26
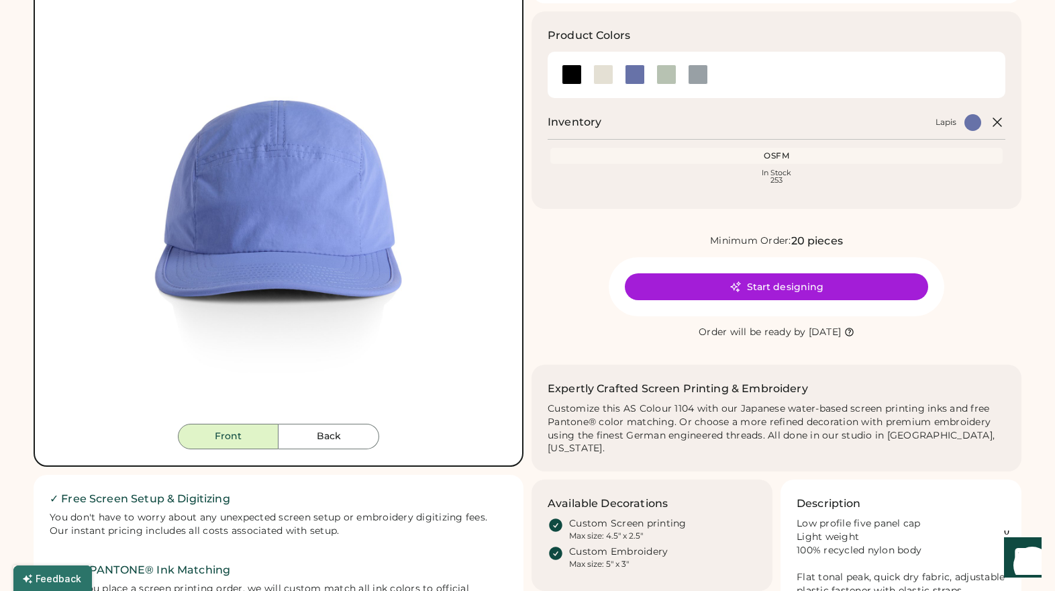
scroll to position [142, 0]
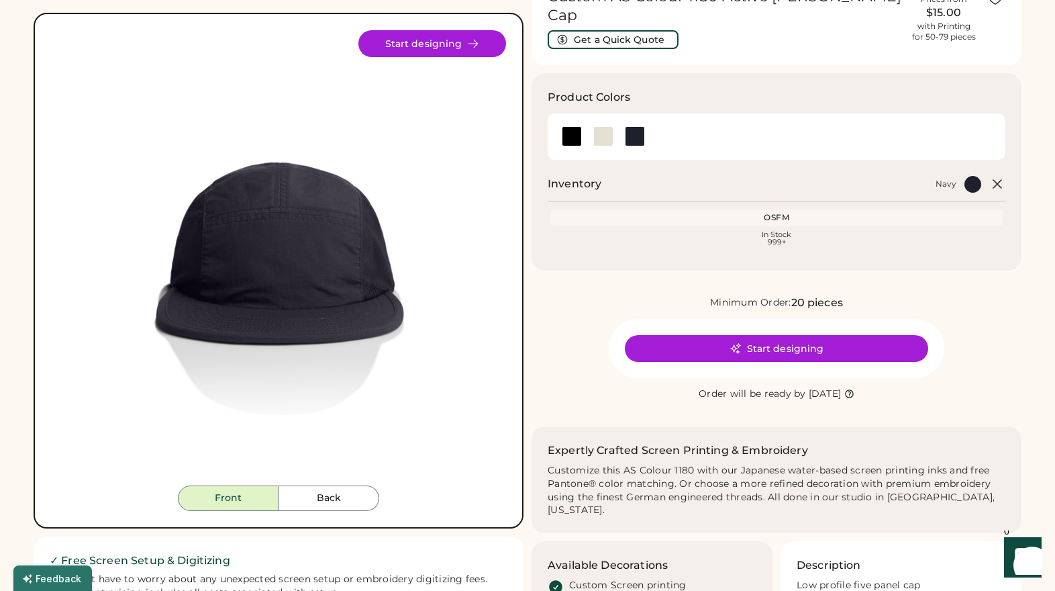
scroll to position [93, 0]
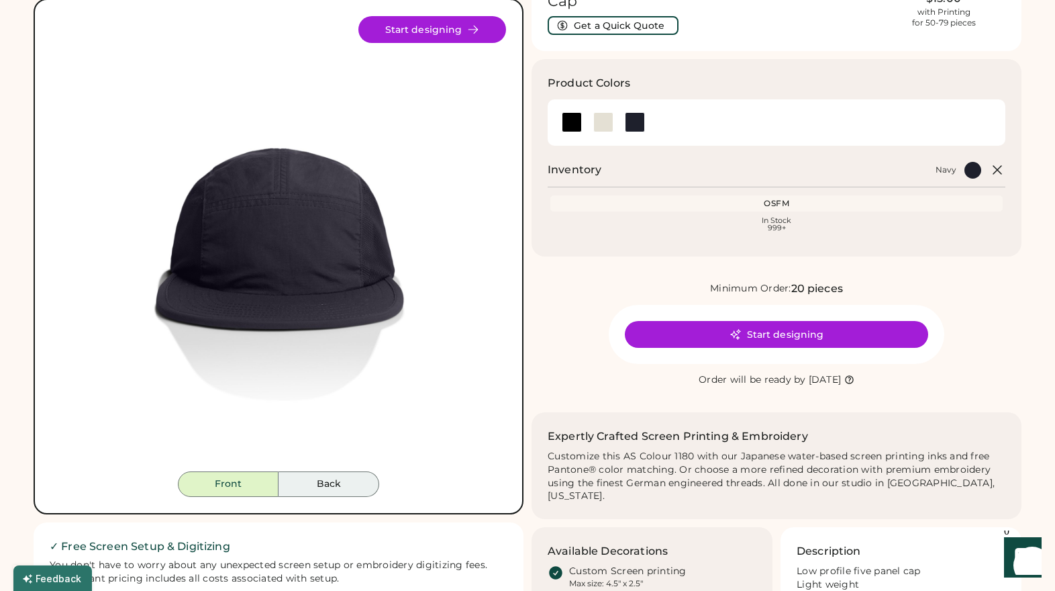
click at [308, 487] on button "Back" at bounding box center [329, 484] width 101 height 26
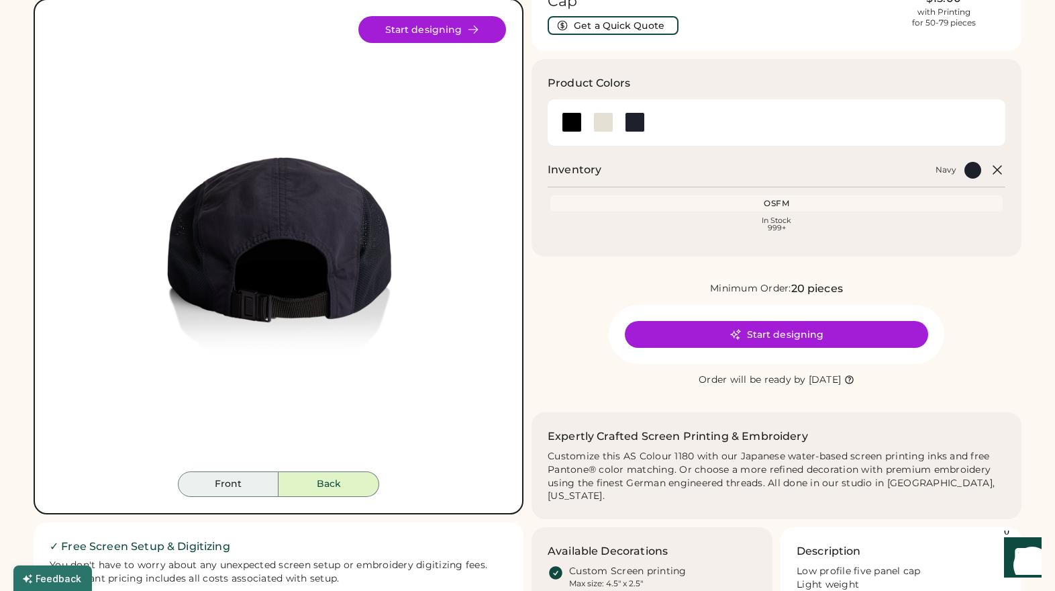
click at [247, 486] on button "Front" at bounding box center [228, 484] width 101 height 26
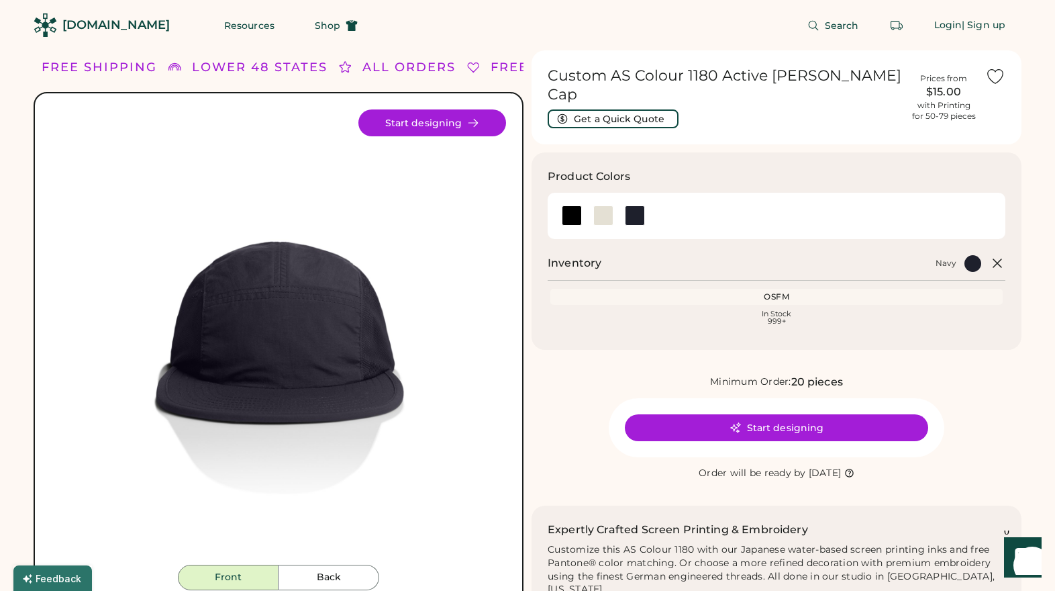
scroll to position [0, 0]
click at [751, 414] on button "Start designing" at bounding box center [776, 427] width 303 height 27
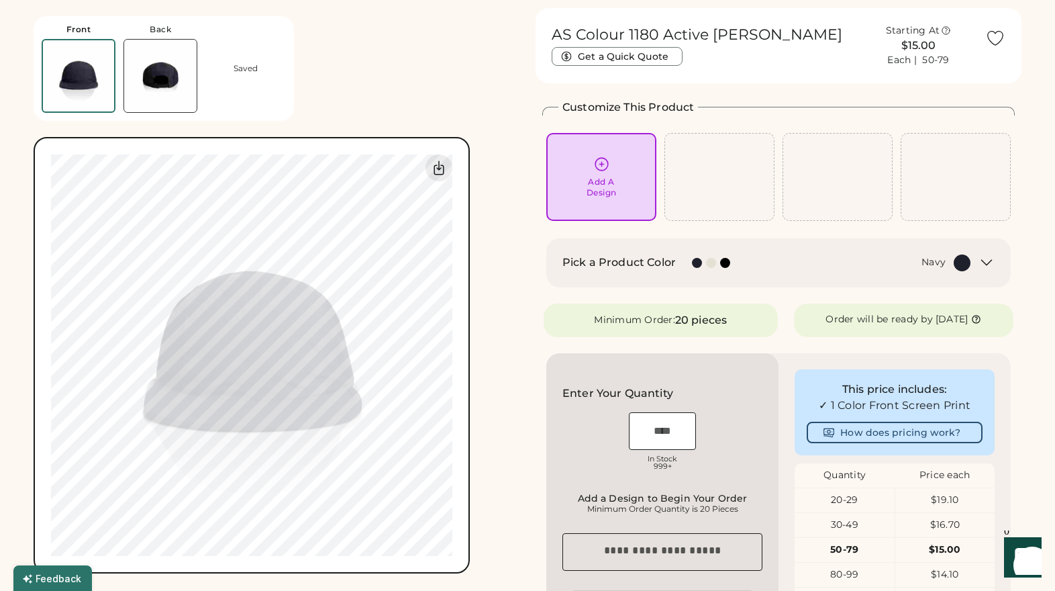
scroll to position [39, 0]
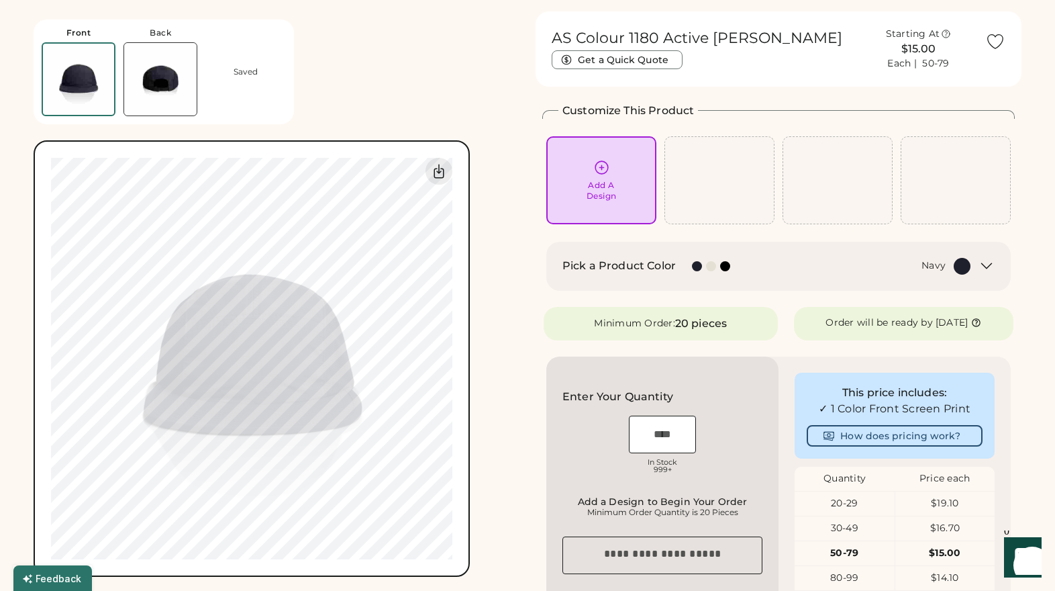
click at [987, 270] on icon at bounding box center [987, 266] width 16 height 16
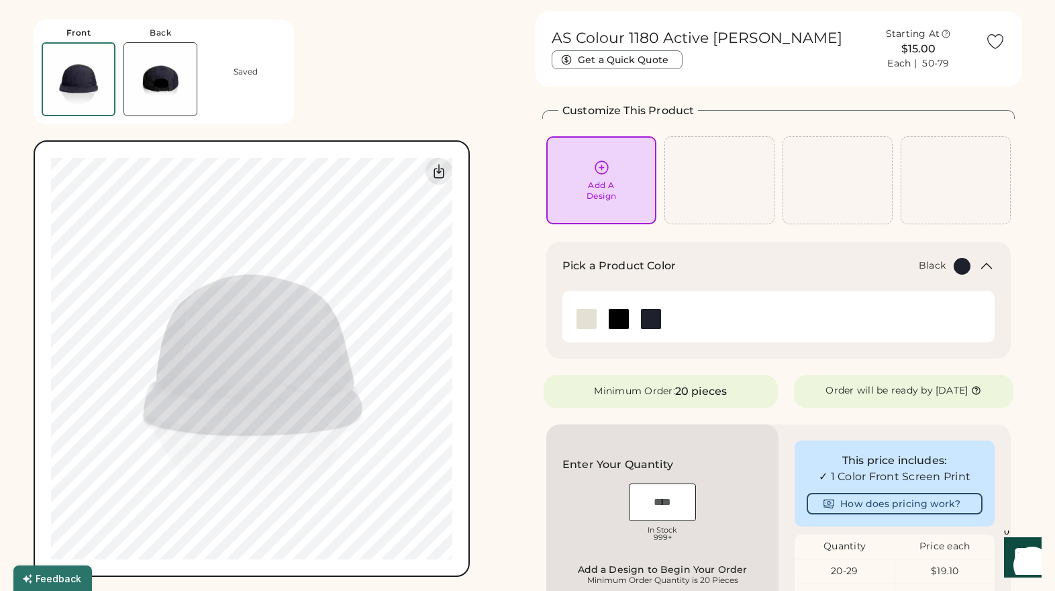
click at [622, 322] on img at bounding box center [619, 319] width 20 height 20
click at [518, 352] on div "Front Back Saved 0% 0%" at bounding box center [277, 293] width 486 height 565
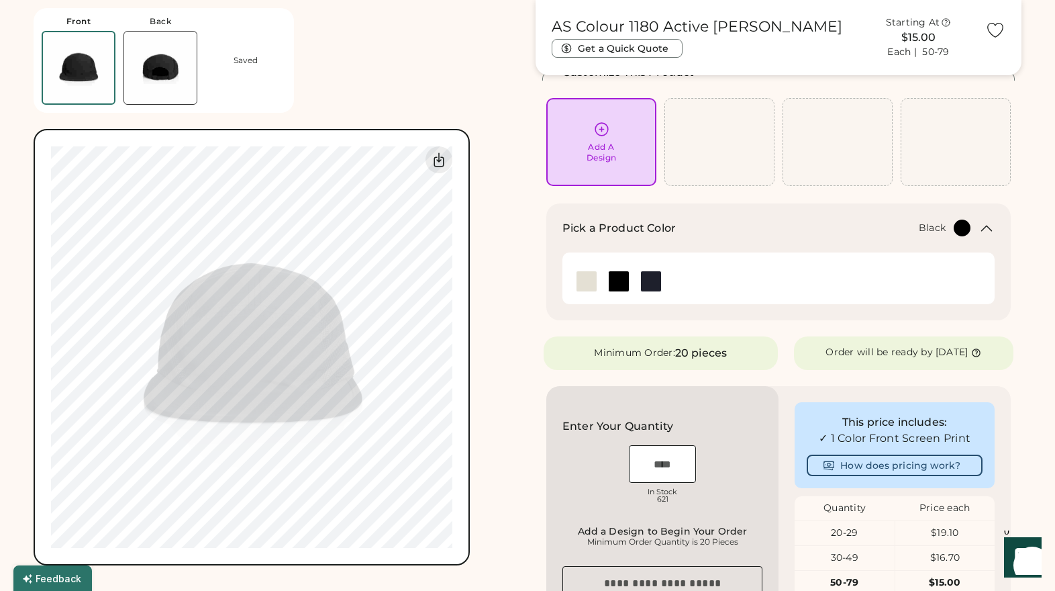
scroll to position [117, 0]
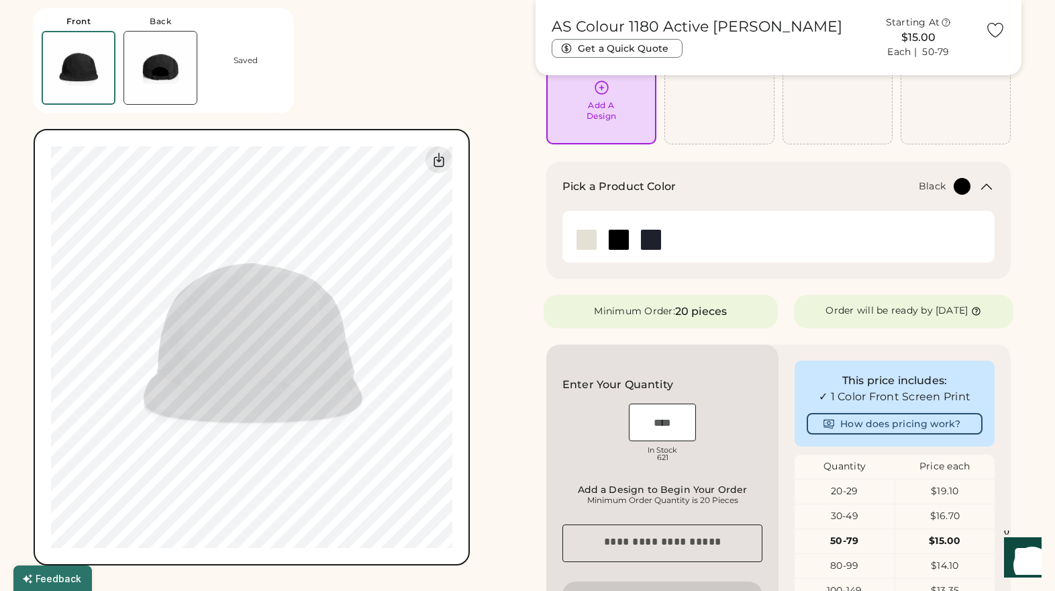
click at [158, 64] on img at bounding box center [160, 68] width 73 height 73
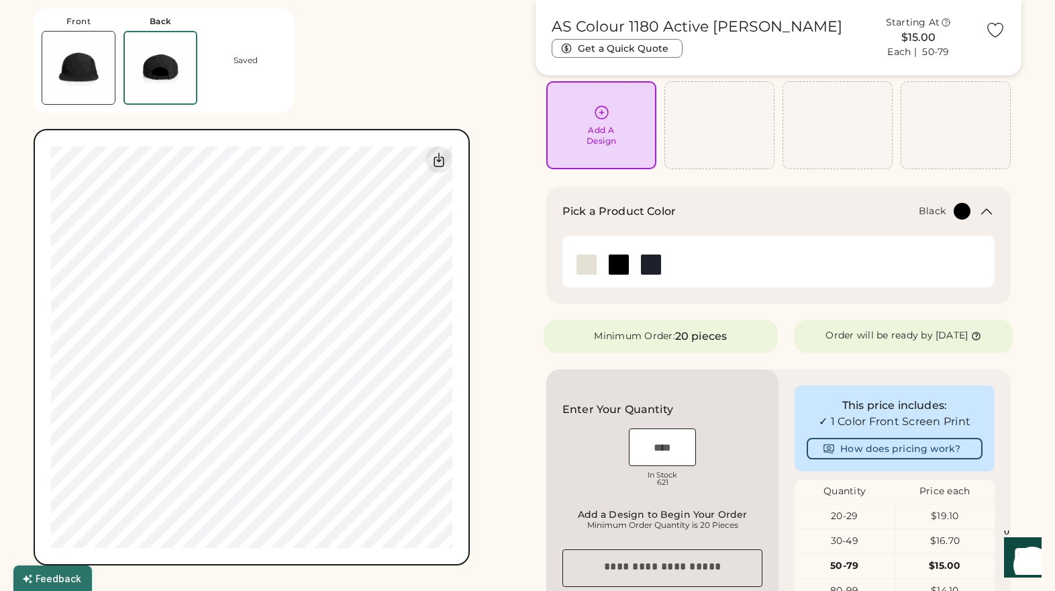
scroll to position [91, 0]
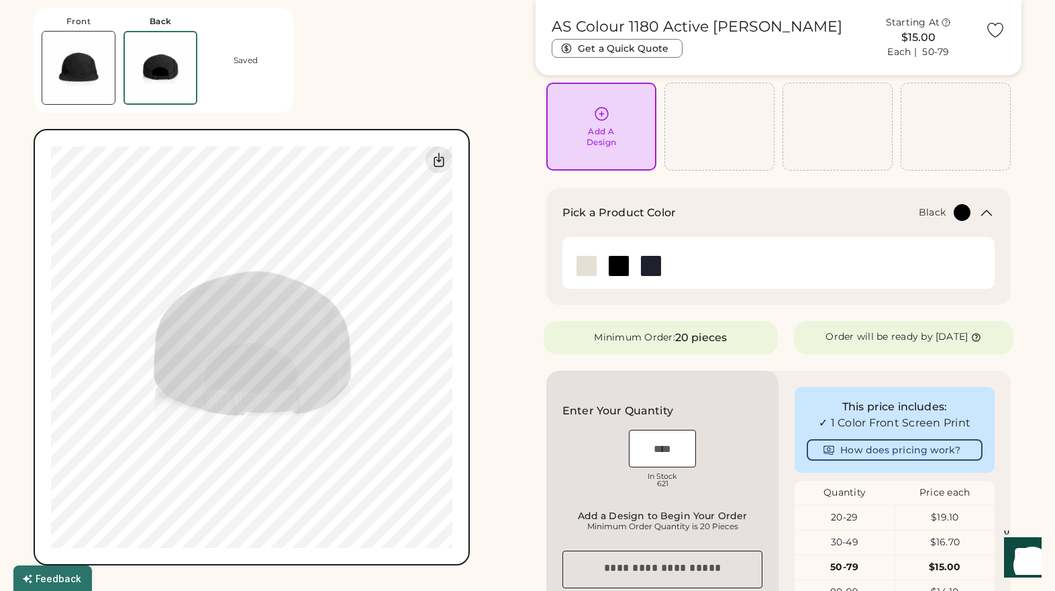
click at [97, 69] on img at bounding box center [78, 68] width 73 height 73
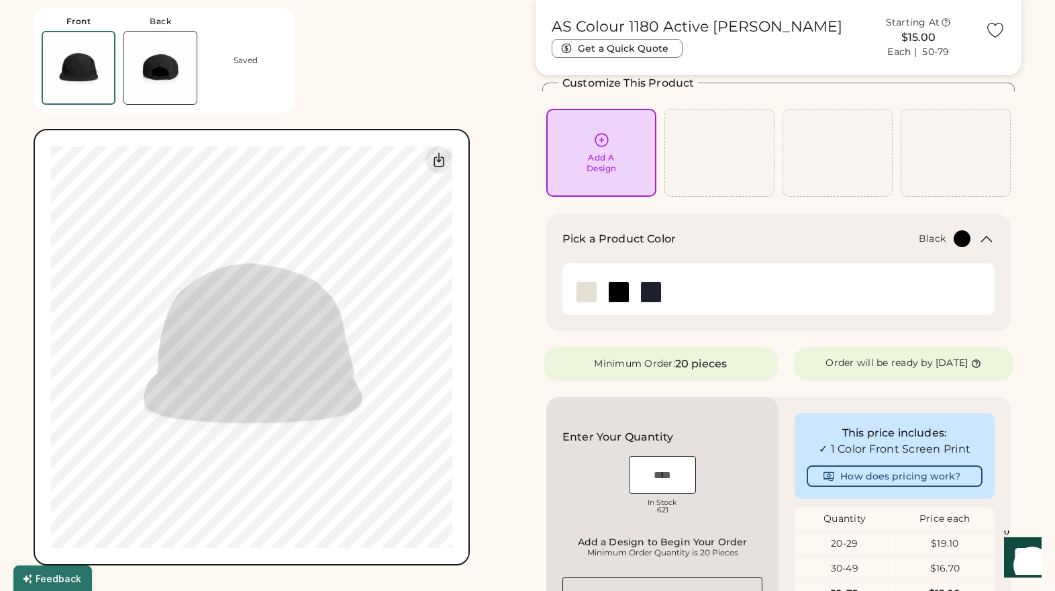
click at [165, 74] on img at bounding box center [160, 68] width 73 height 73
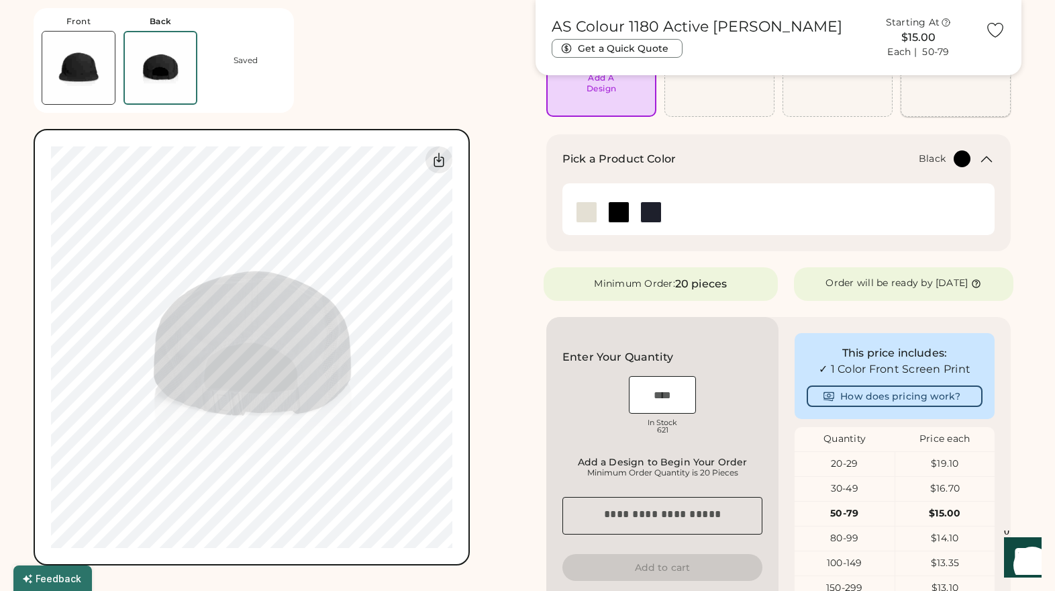
scroll to position [190, 0]
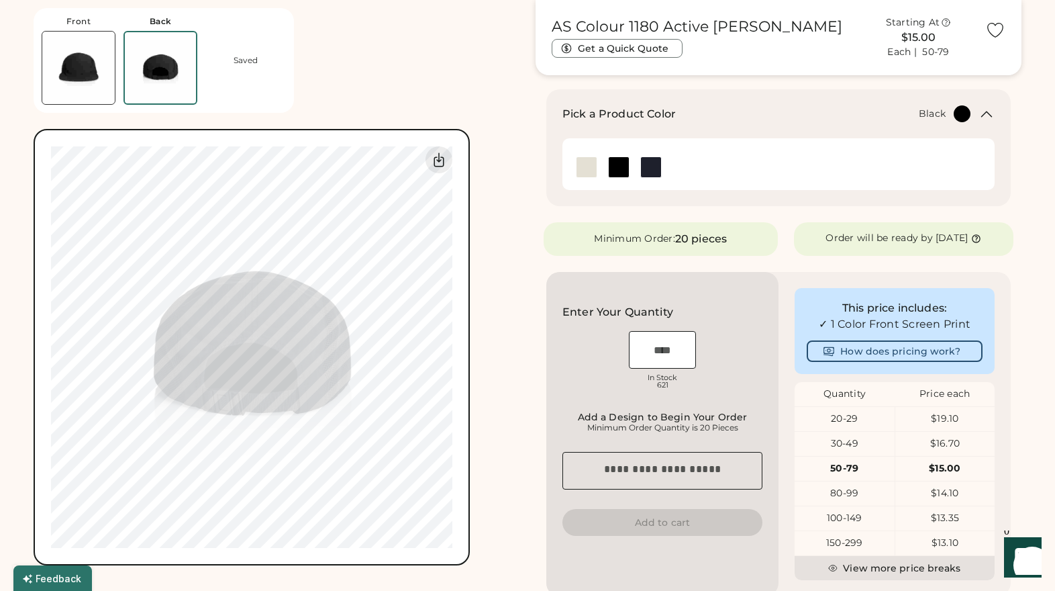
click at [649, 359] on input "input" at bounding box center [662, 350] width 67 height 38
type input "**"
click at [741, 303] on div "Enter Your Quantity OSFM In Stock 621 Add a Design to Begin Your Order Minimum …" at bounding box center [663, 434] width 232 height 324
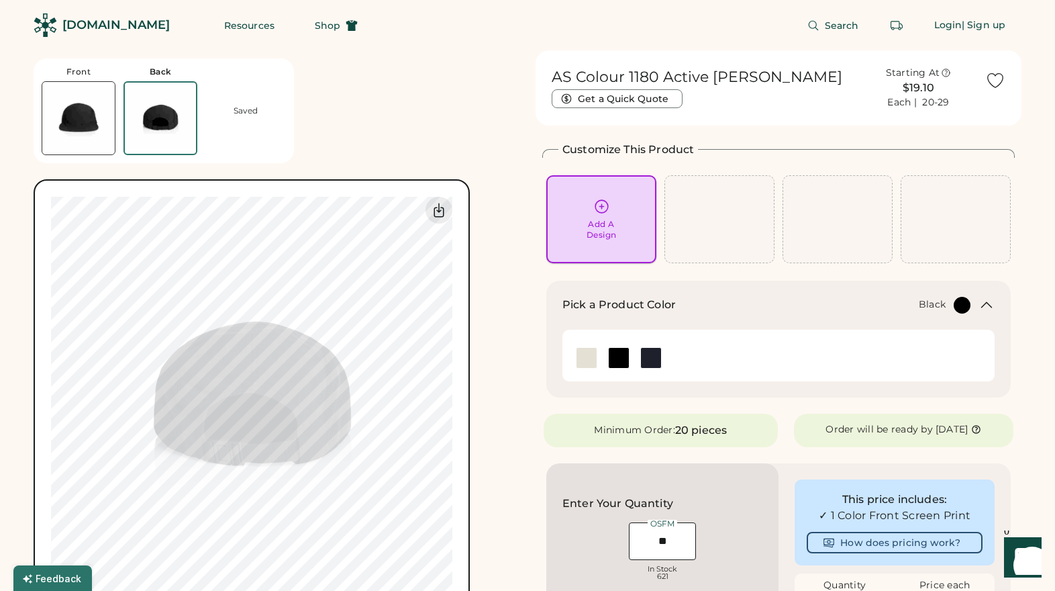
scroll to position [0, 0]
click at [598, 216] on div "Add A Design" at bounding box center [601, 219] width 91 height 42
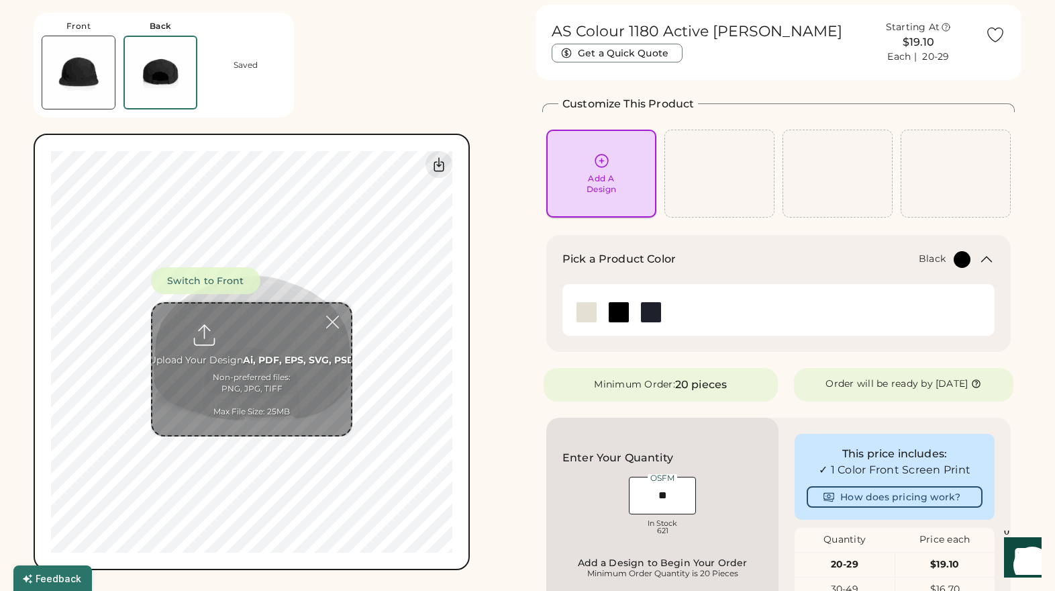
scroll to position [50, 0]
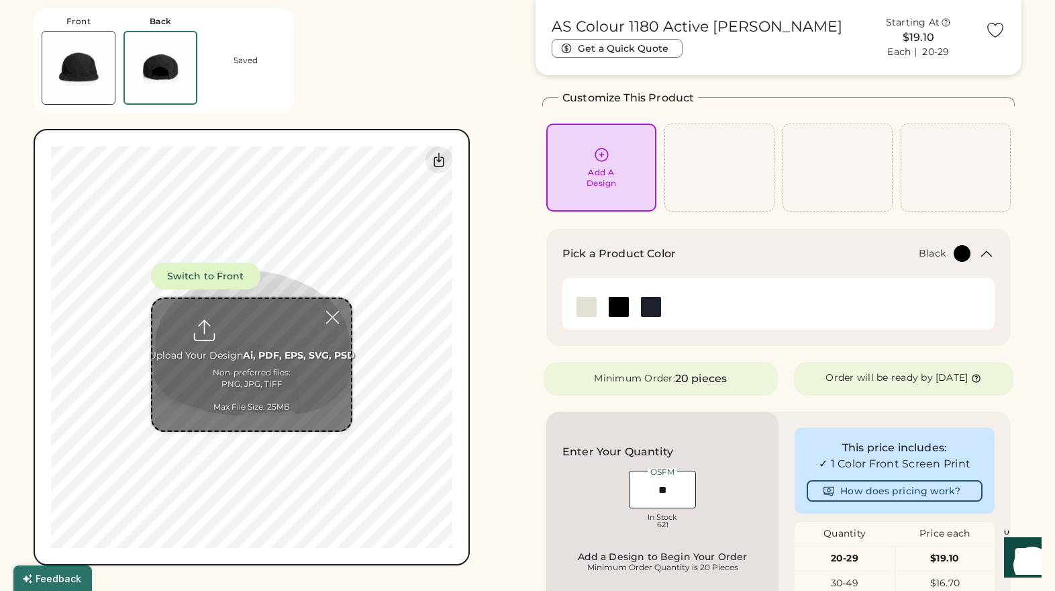
click at [75, 80] on img at bounding box center [78, 68] width 73 height 73
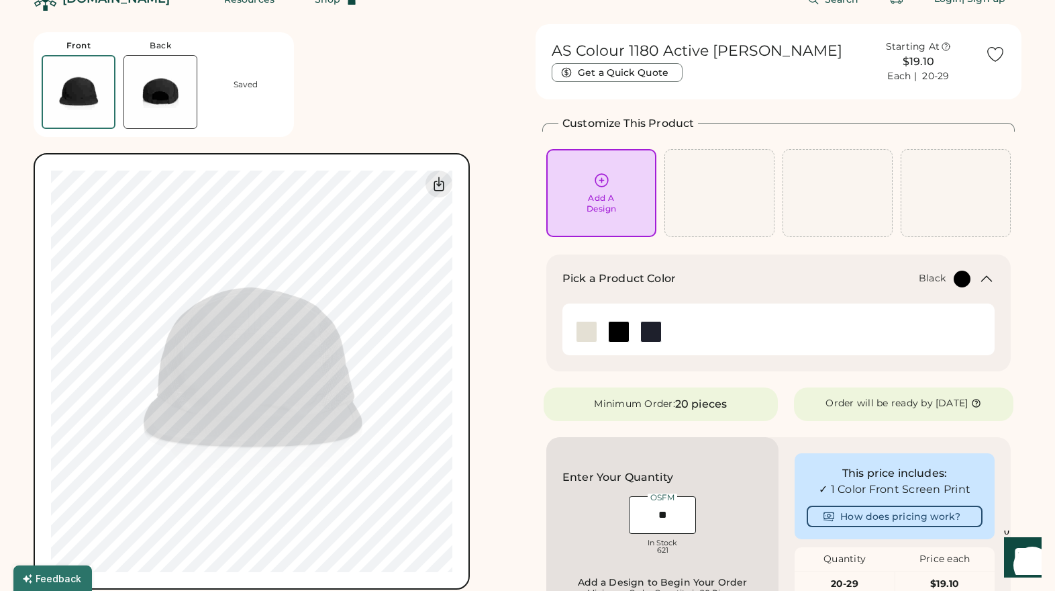
scroll to position [24, 0]
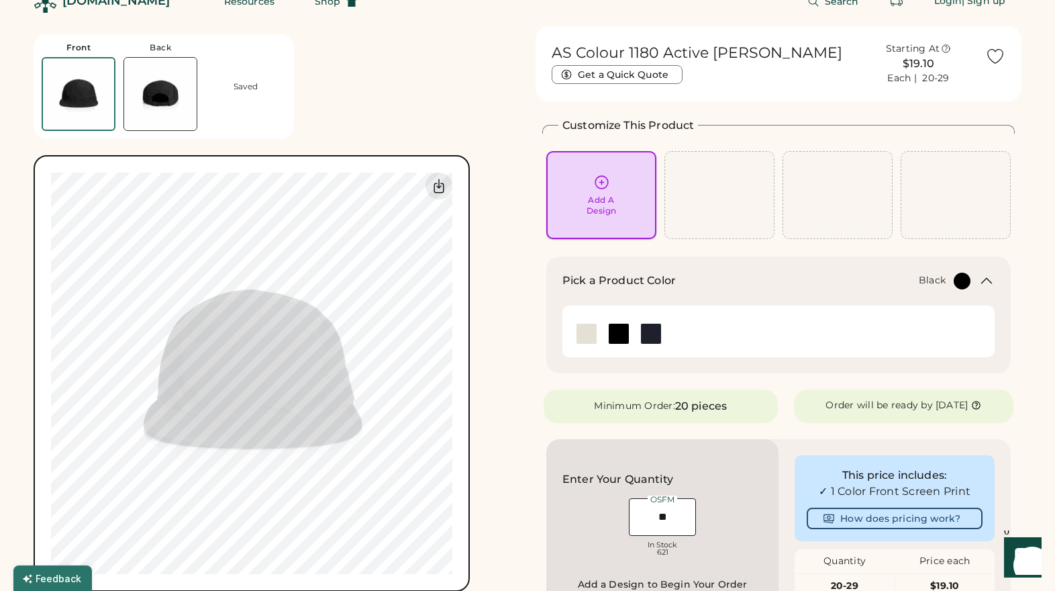
click at [596, 191] on div "Add A Design" at bounding box center [601, 195] width 91 height 42
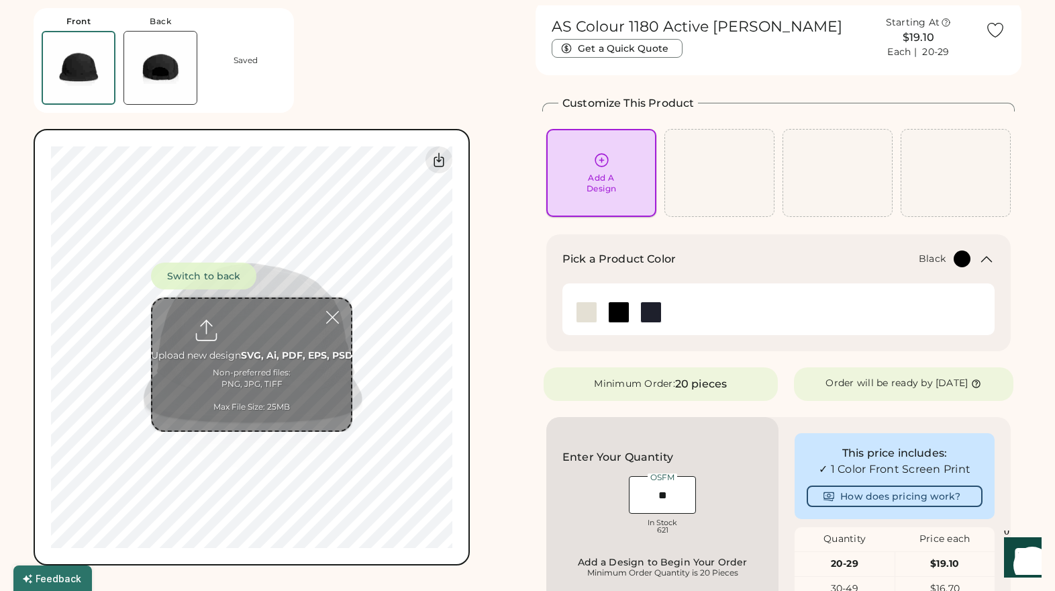
scroll to position [50, 0]
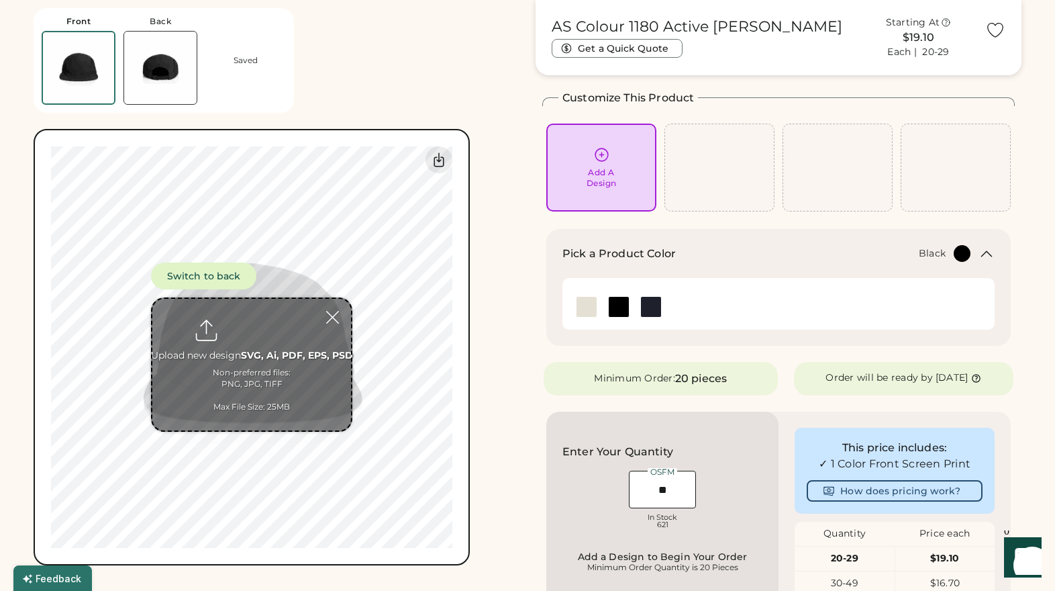
click at [254, 408] on input "file" at bounding box center [251, 365] width 199 height 132
type input "**********"
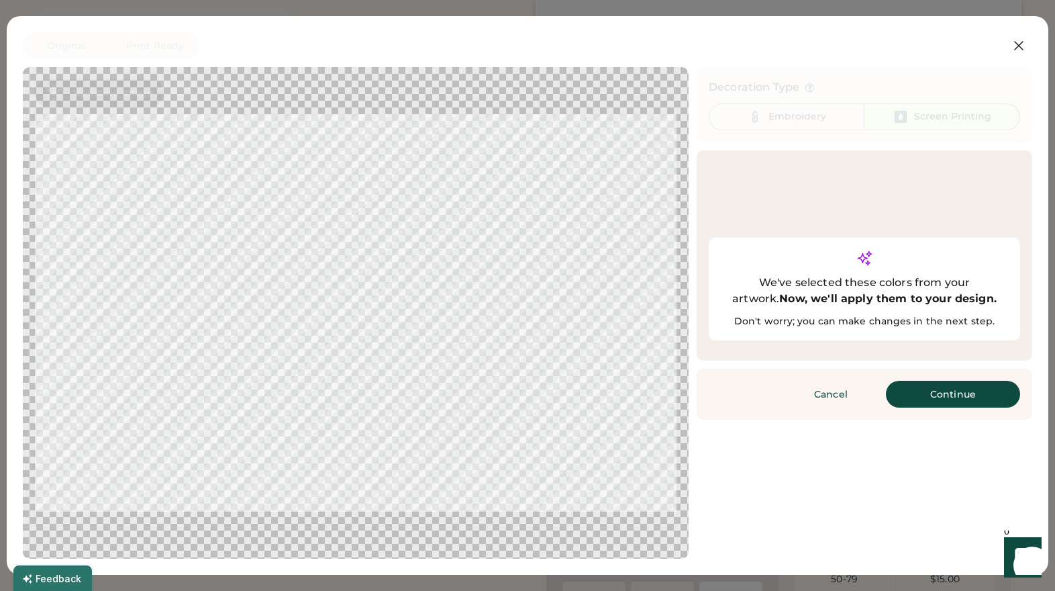
scroll to position [79, 0]
click at [945, 381] on button "Continue" at bounding box center [953, 394] width 134 height 27
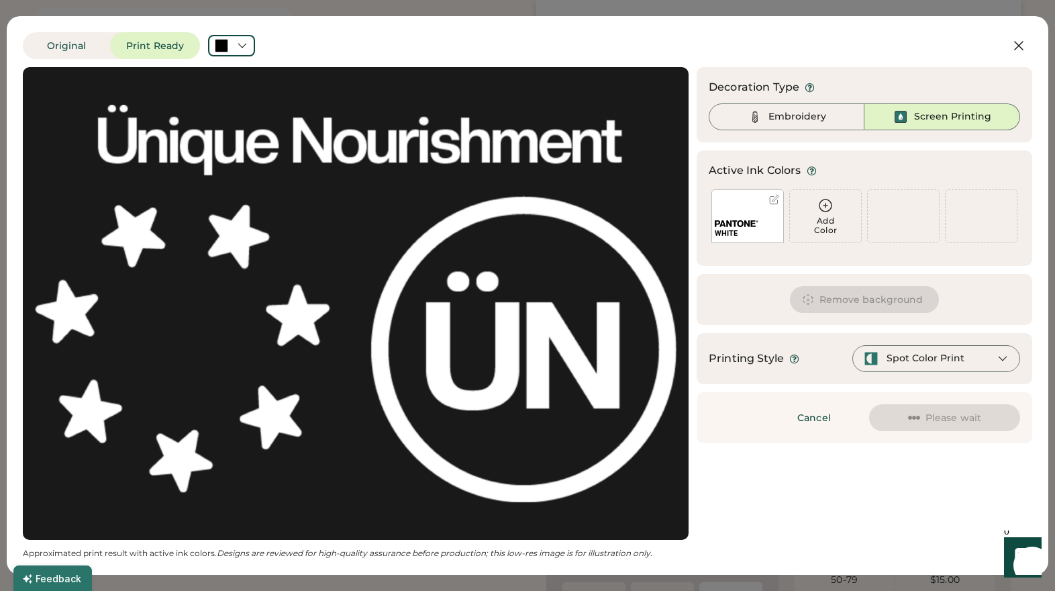
click at [896, 305] on button "Remove background" at bounding box center [865, 299] width 150 height 27
click at [762, 219] on div "WHITE" at bounding box center [747, 229] width 71 height 26
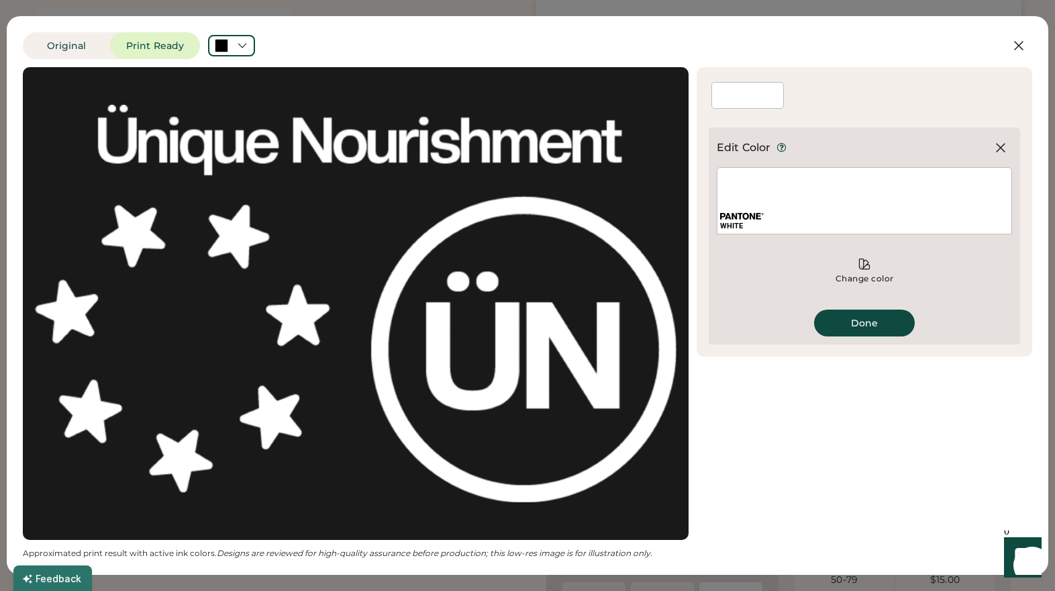
click at [862, 326] on button "Done" at bounding box center [864, 323] width 101 height 27
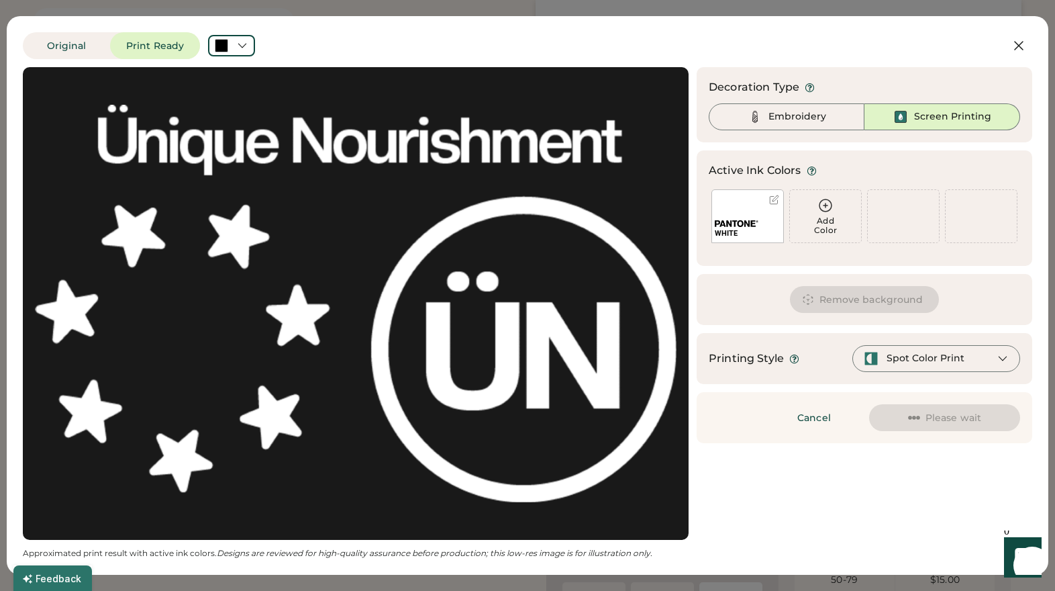
click at [851, 301] on button "Remove background" at bounding box center [865, 299] width 150 height 27
click at [859, 300] on button "Removing background" at bounding box center [865, 299] width 160 height 27
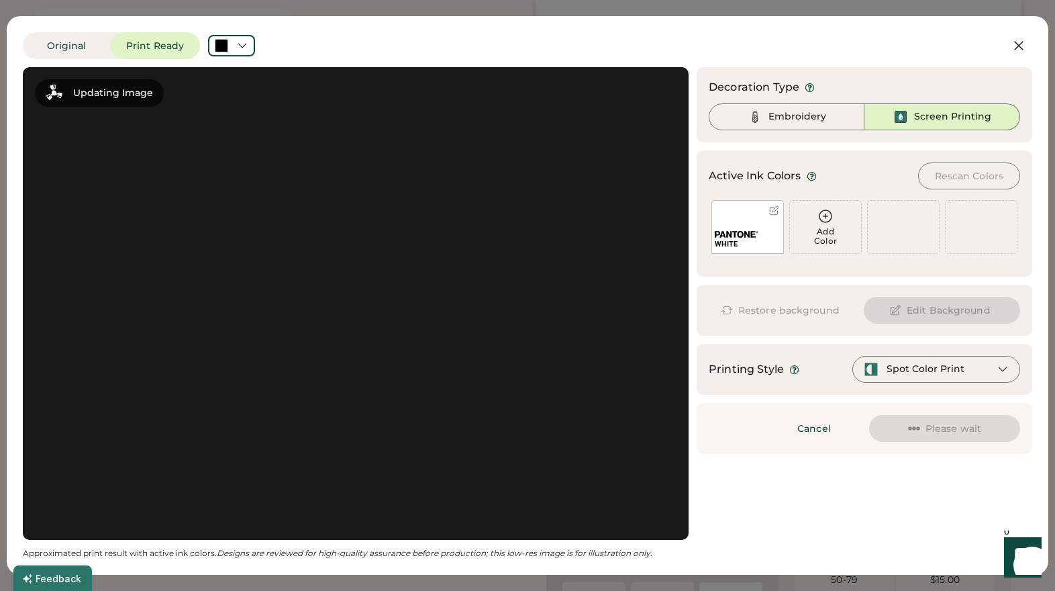
click at [926, 372] on div "Spot Color Print" at bounding box center [926, 369] width 78 height 13
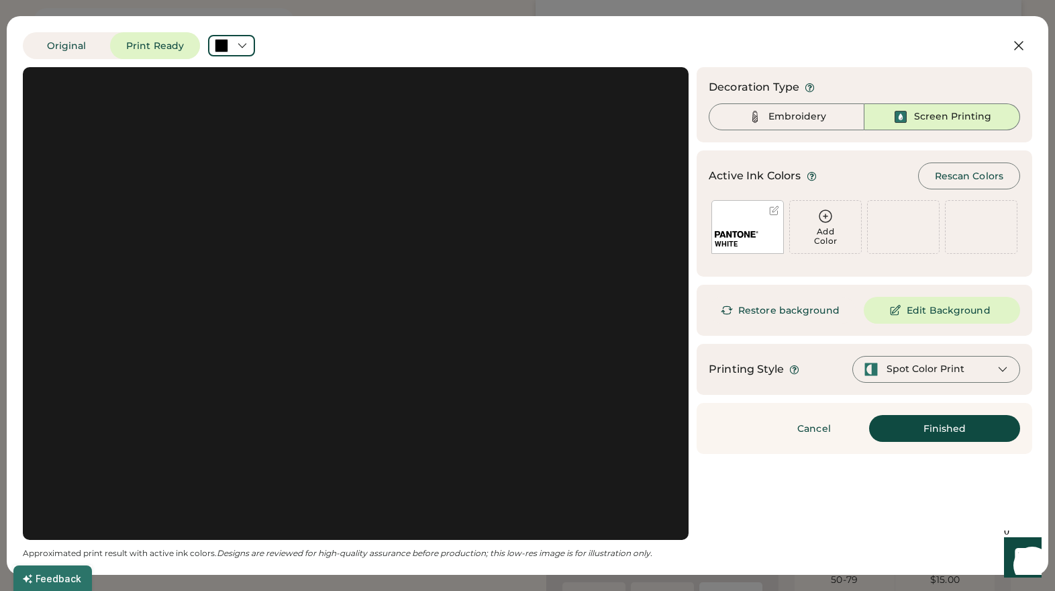
click at [748, 224] on div "WHITE" at bounding box center [748, 227] width 73 height 54
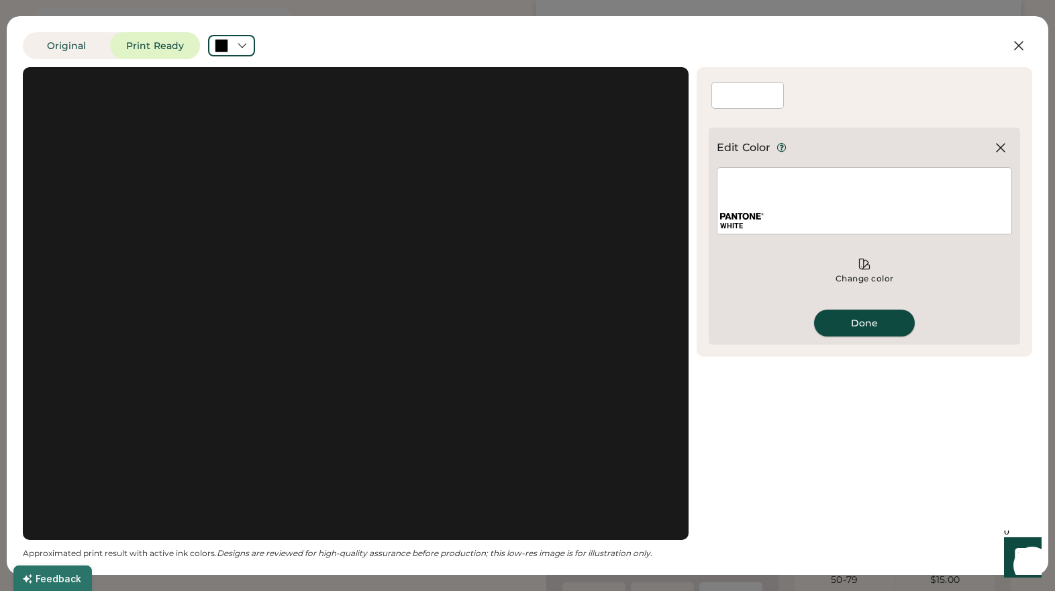
click at [845, 324] on button "Done" at bounding box center [864, 323] width 101 height 27
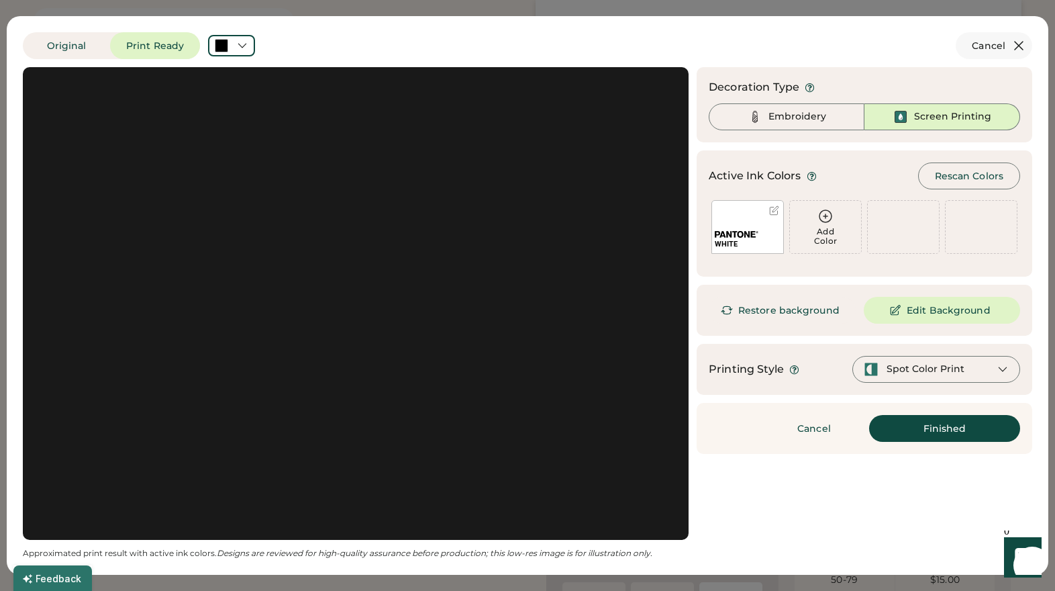
click at [1016, 40] on icon at bounding box center [1019, 46] width 16 height 16
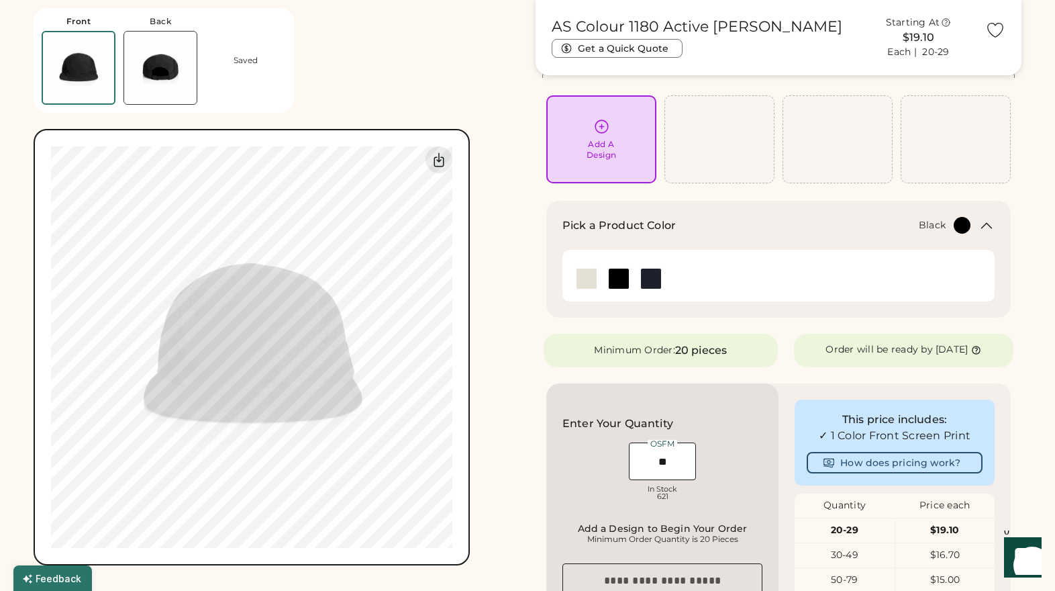
type input "*****"
click at [598, 135] on icon at bounding box center [602, 126] width 17 height 17
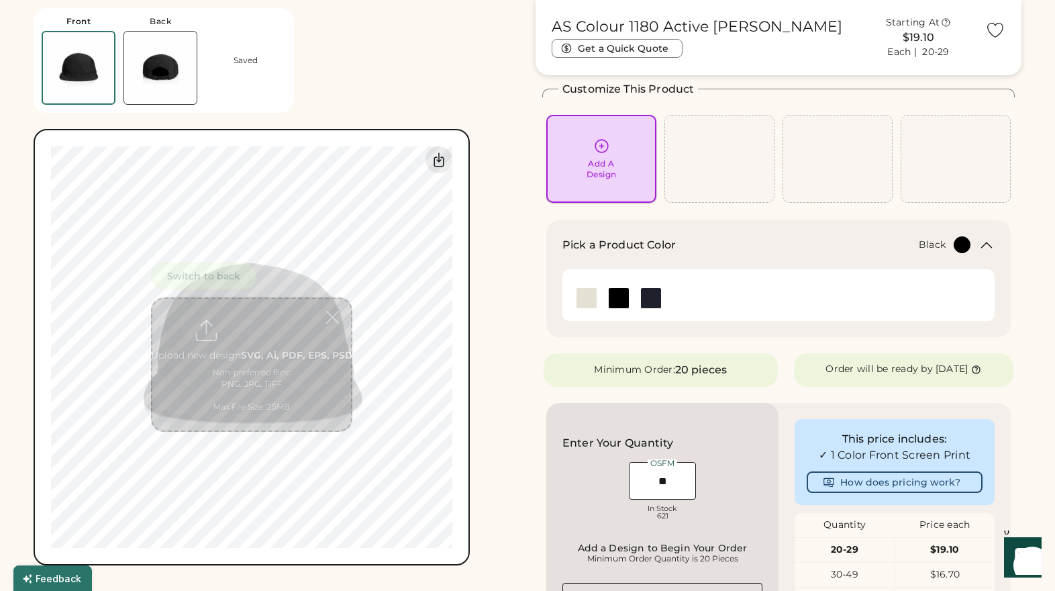
scroll to position [52, 0]
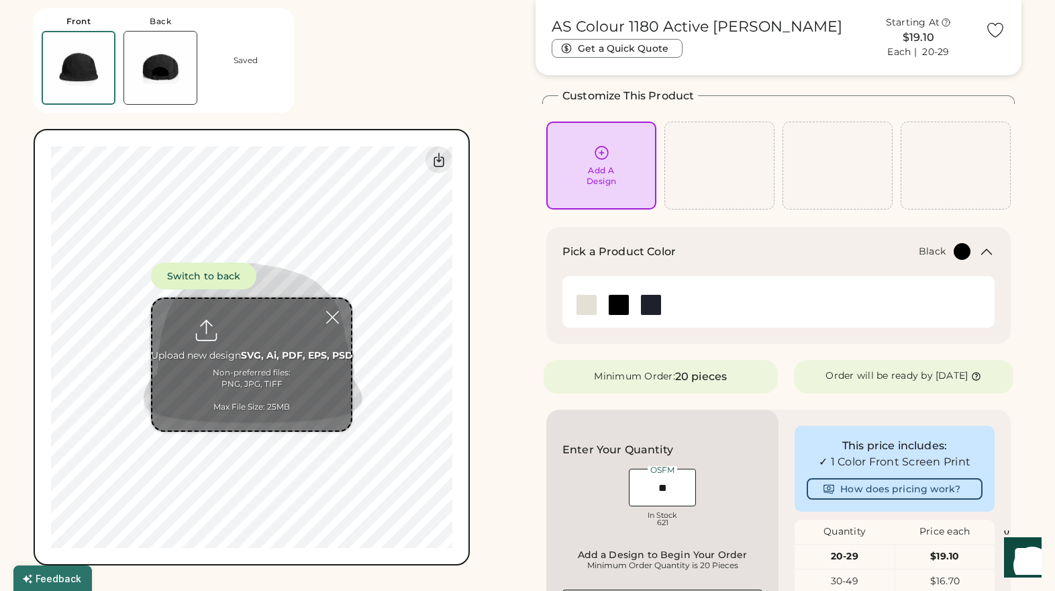
click at [260, 376] on input "file" at bounding box center [251, 365] width 199 height 132
type input "**********"
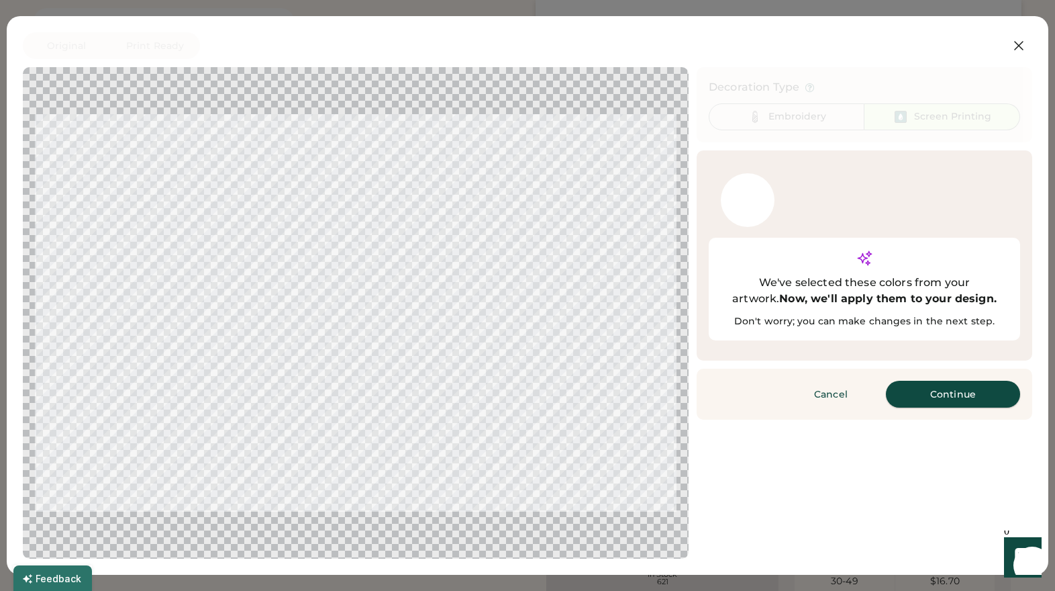
click at [967, 381] on button "Continue" at bounding box center [953, 394] width 134 height 27
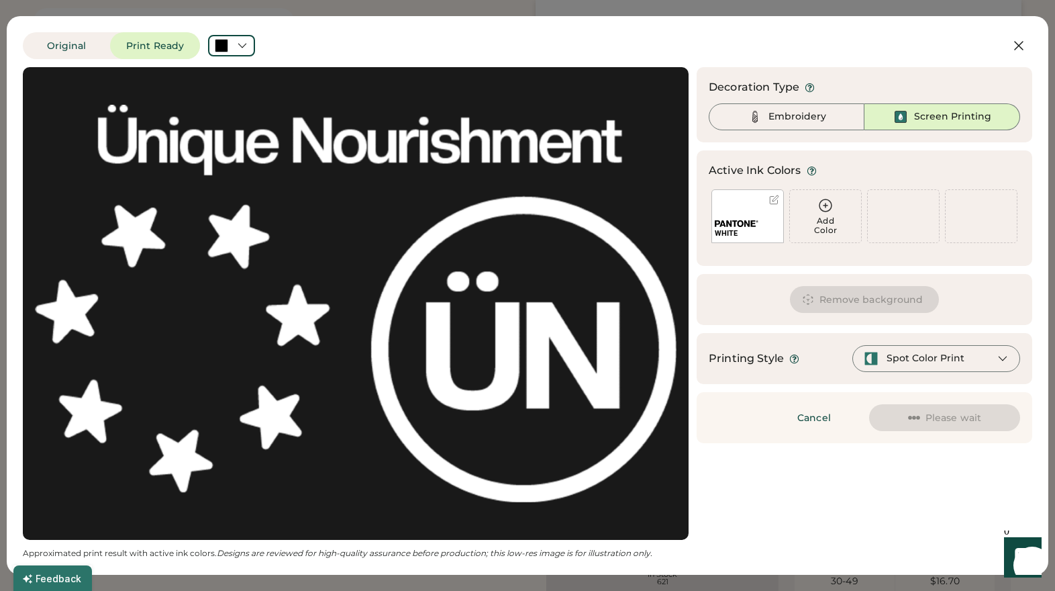
click at [1002, 359] on icon at bounding box center [1003, 358] width 12 height 12
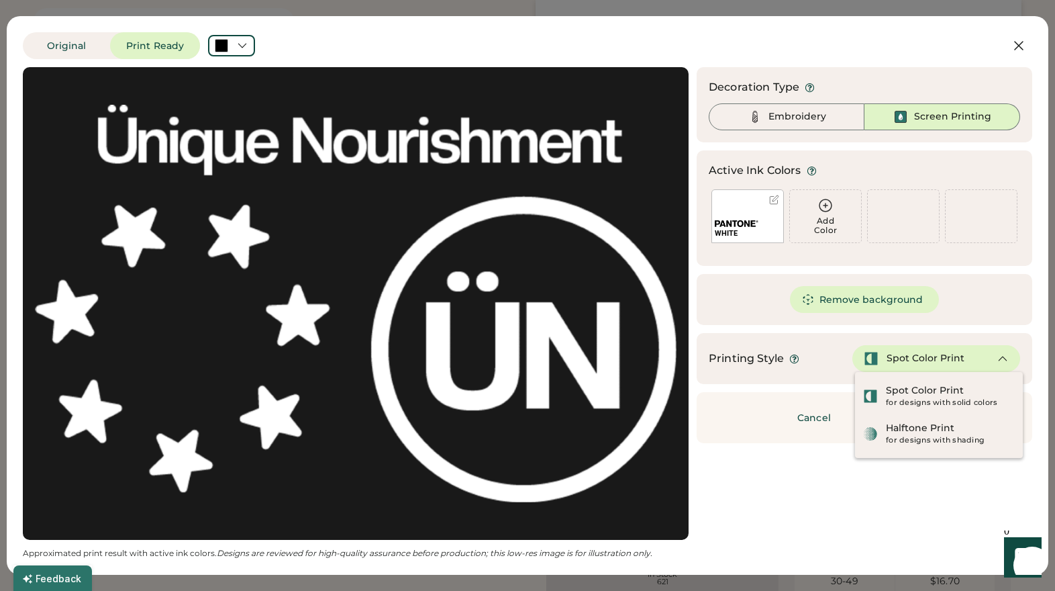
click at [1002, 359] on icon at bounding box center [1003, 358] width 12 height 12
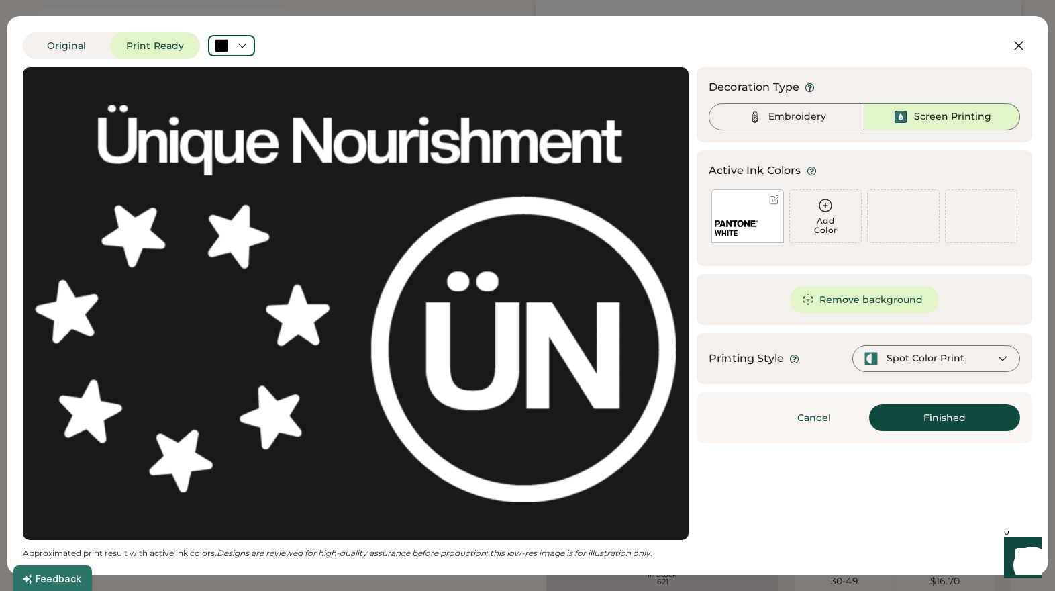
click at [950, 414] on button "Finished" at bounding box center [944, 417] width 151 height 27
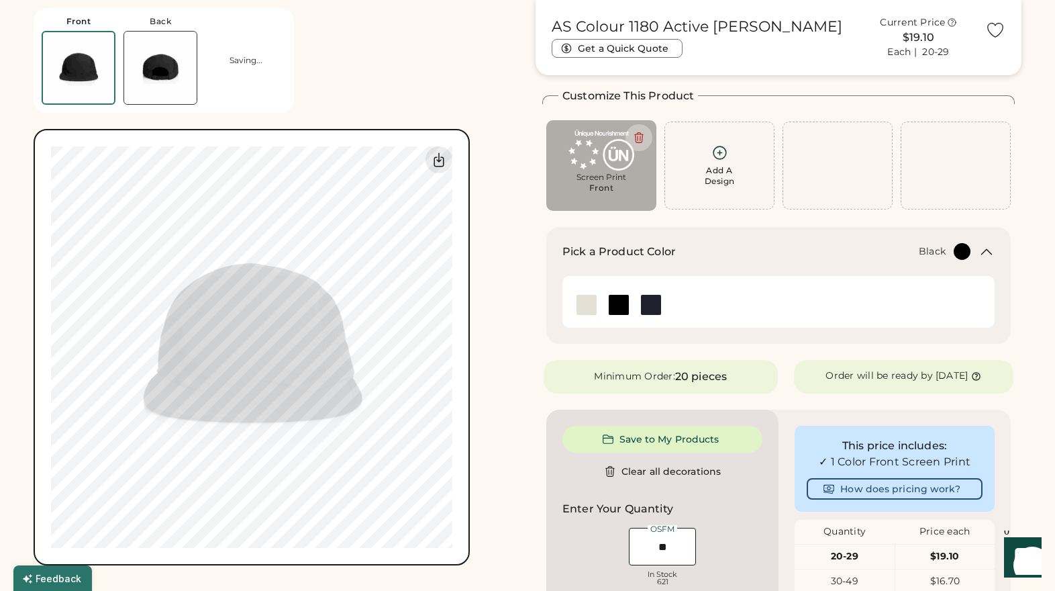
type input "*****"
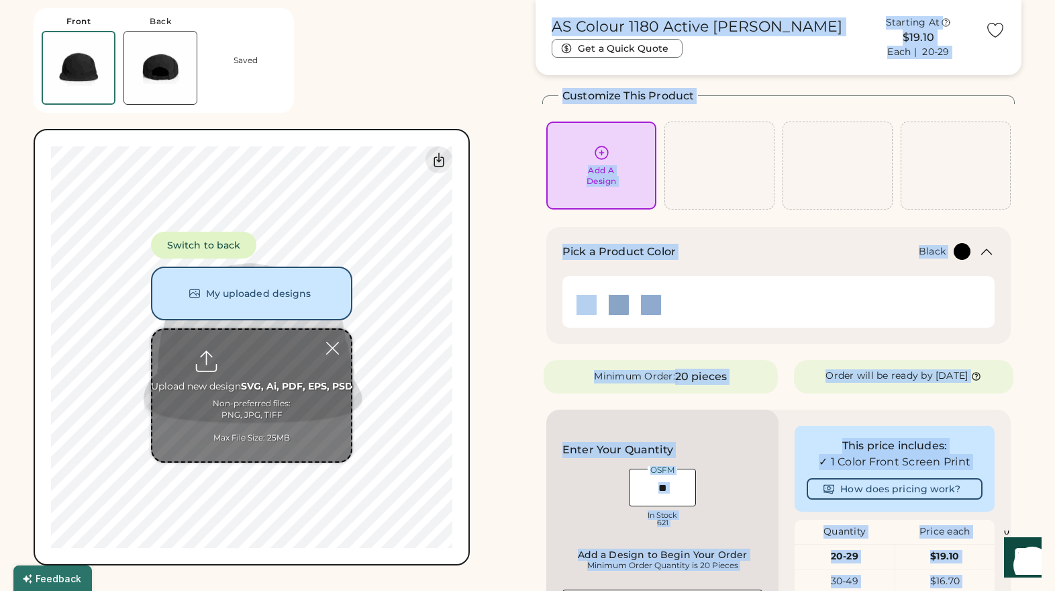
click at [293, 326] on div "Switch to back My uploaded designs Upload new design SVG, Ai, PDF, EPS, PSD Non…" at bounding box center [251, 347] width 201 height 231
click at [338, 347] on div at bounding box center [332, 347] width 23 height 23
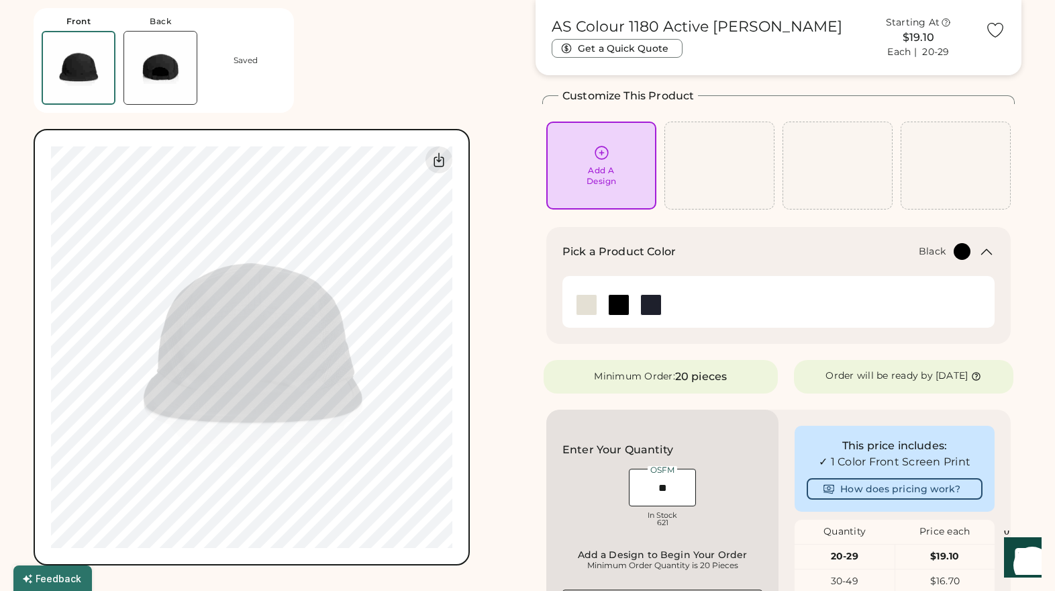
click at [164, 79] on img at bounding box center [160, 68] width 73 height 73
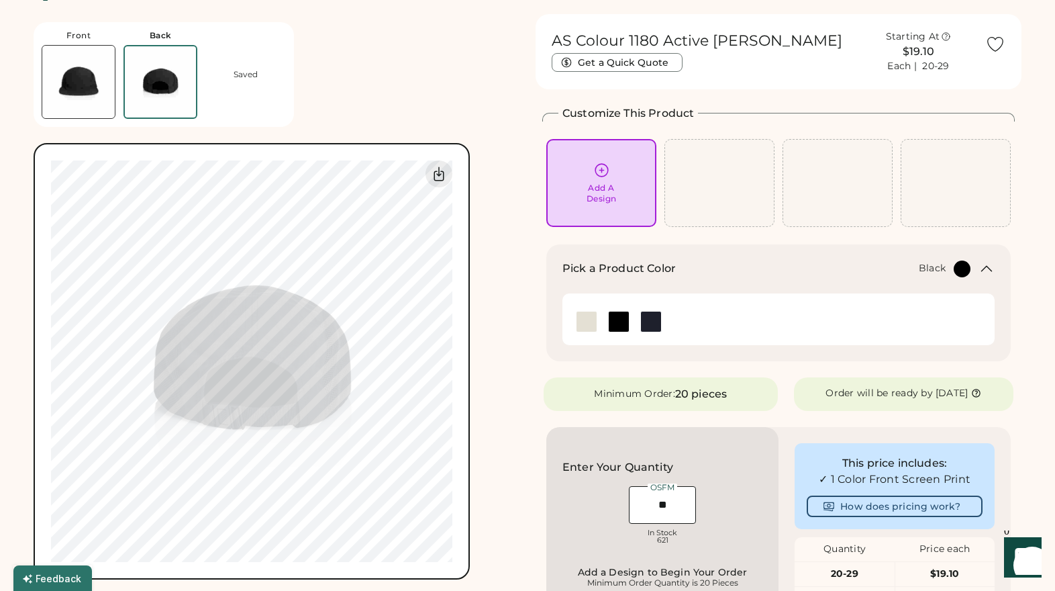
scroll to position [26, 0]
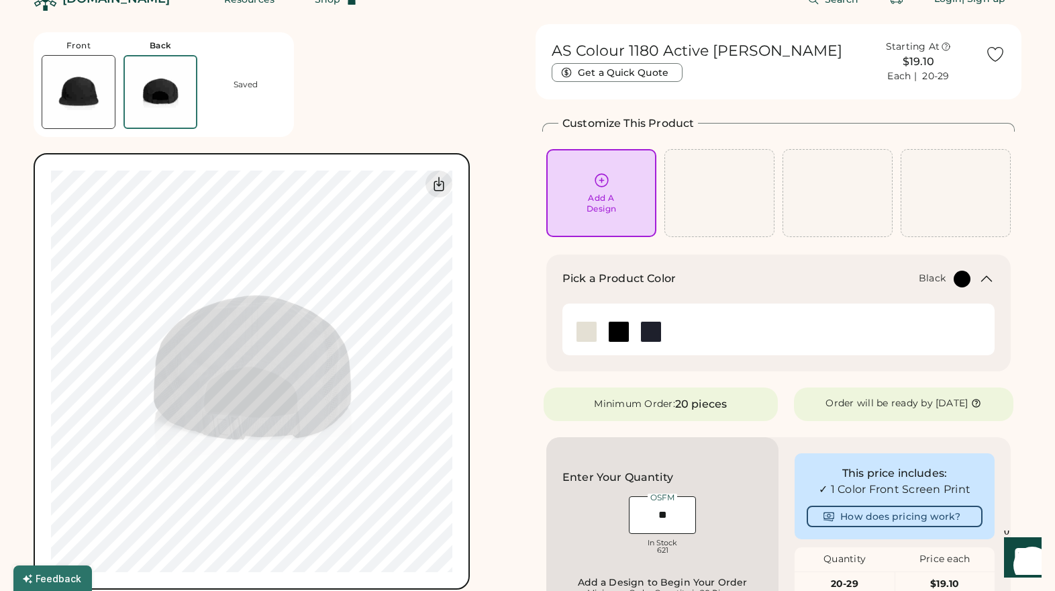
click at [95, 90] on img at bounding box center [78, 92] width 73 height 73
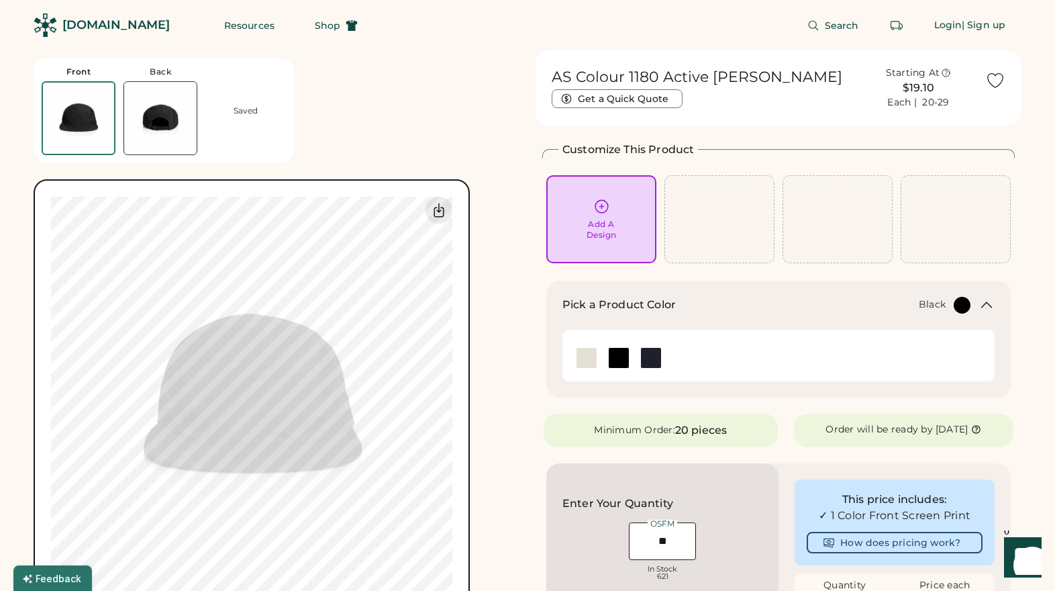
scroll to position [0, 0]
